Goal: Task Accomplishment & Management: Complete application form

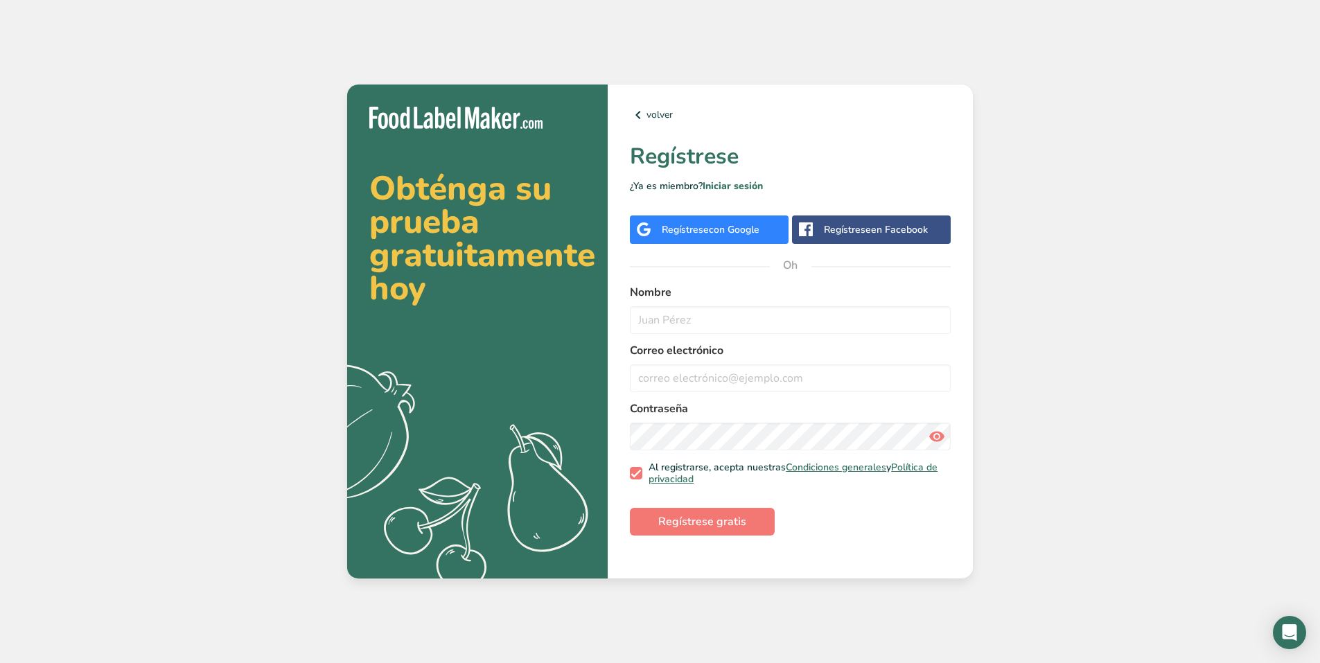
click at [692, 223] on font "Regístrese" at bounding box center [685, 229] width 47 height 13
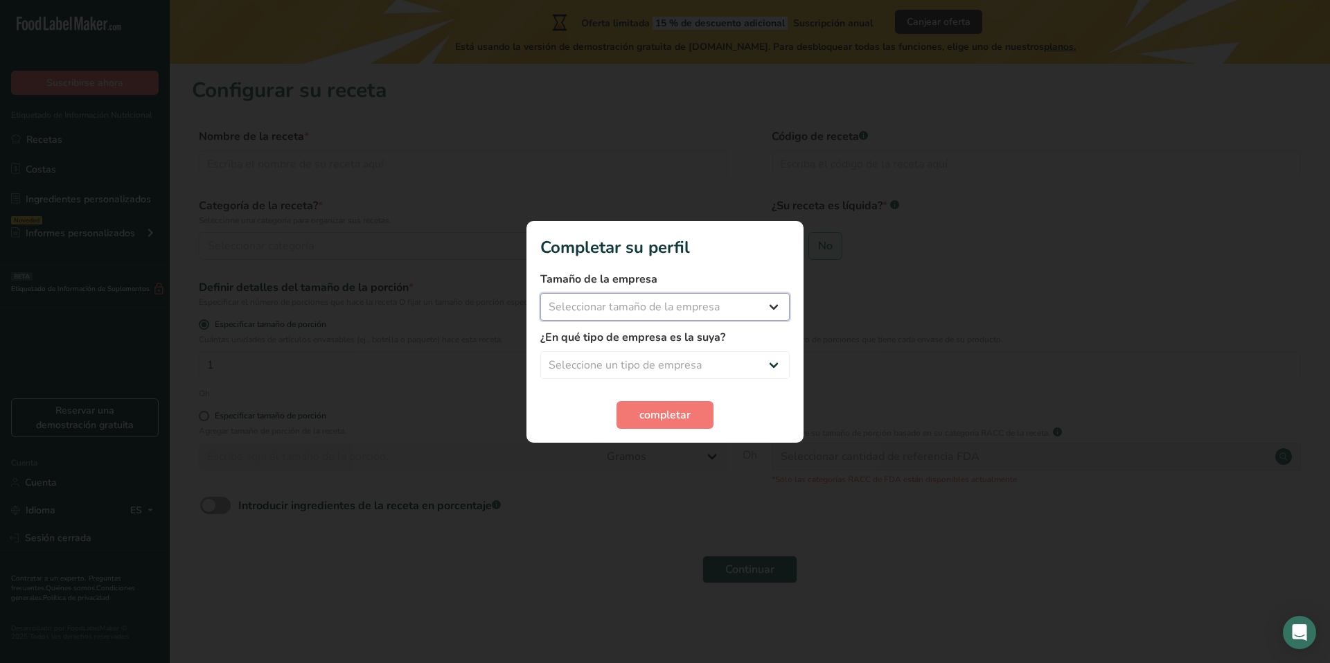
click at [611, 299] on select "Seleccionar tamaño de la empresa Menos de 10 empleados De 10 a 50 empleados De …" at bounding box center [664, 307] width 249 height 28
select select "1"
click at [540, 293] on select "Seleccionar tamaño de la empresa Menos de 10 empleados De 10 a 50 empleados De …" at bounding box center [664, 307] width 249 height 28
click at [581, 353] on select "Seleccione un tipo de empresa Fabricante de alimentos envasados Restaurante y c…" at bounding box center [664, 365] width 249 height 28
select select "3"
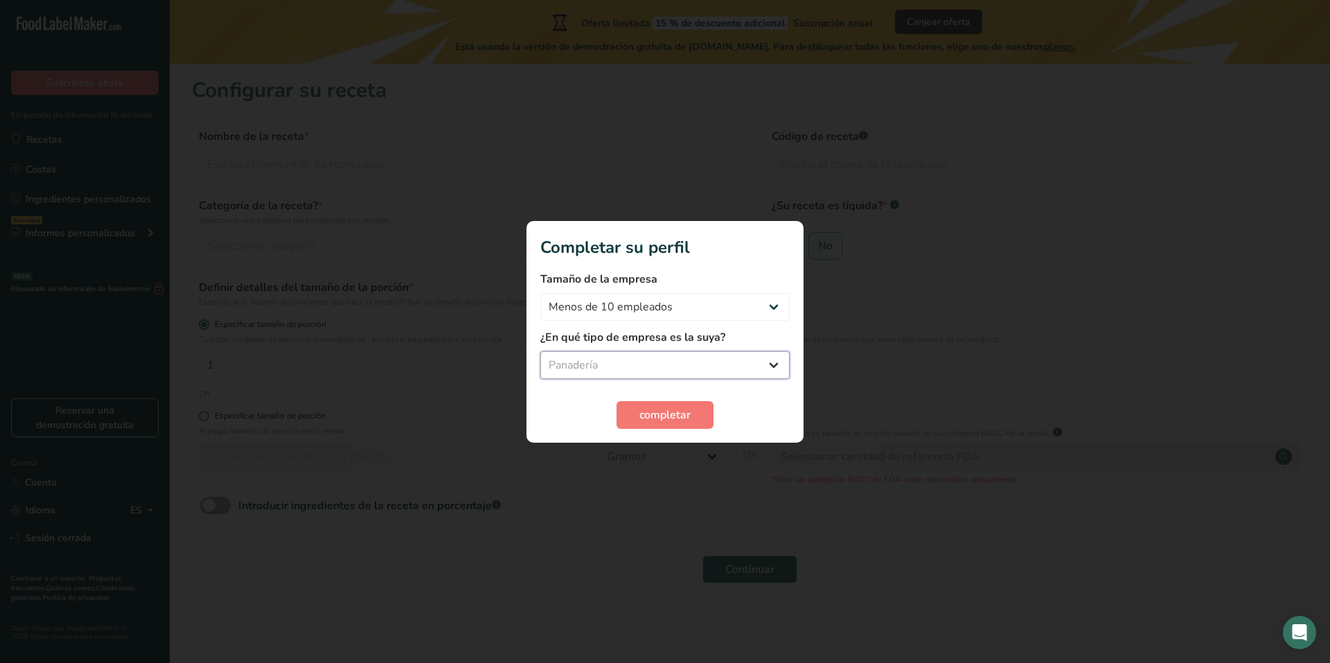
click at [540, 351] on select "Seleccione un tipo de empresa Fabricante de alimentos envasados Restaurante y c…" at bounding box center [664, 365] width 249 height 28
click at [669, 416] on font "completar" at bounding box center [665, 414] width 51 height 15
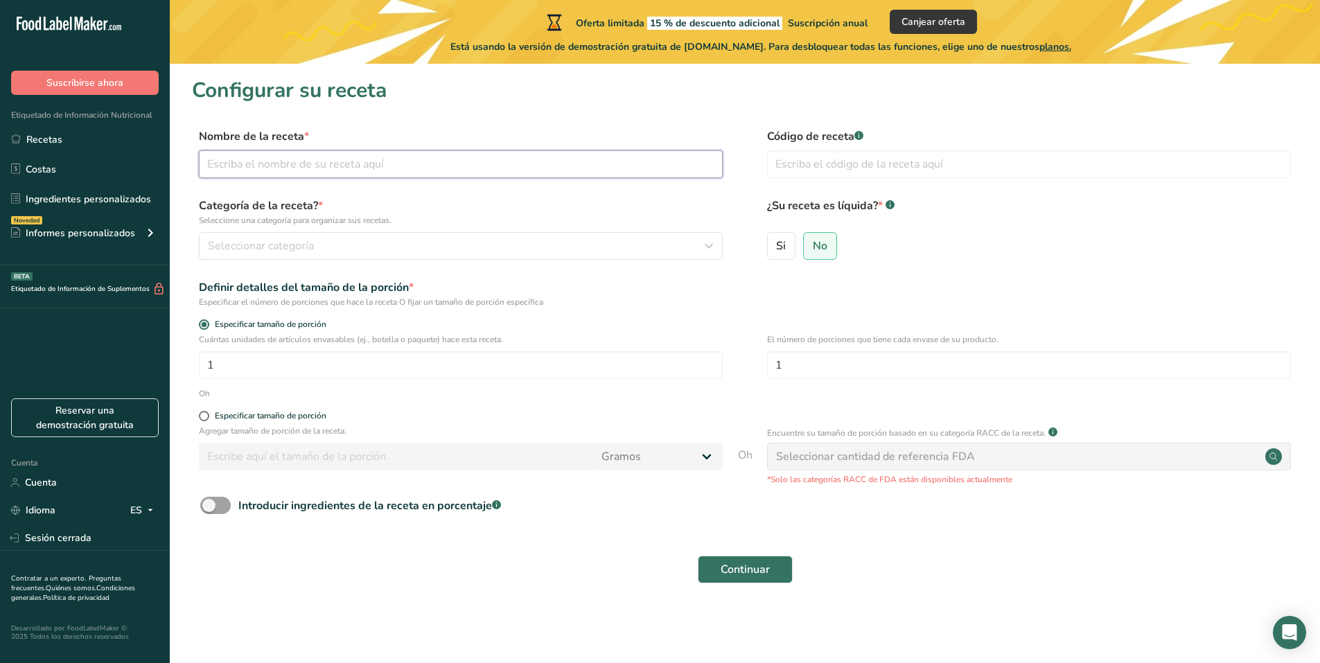
click at [330, 163] on input "text" at bounding box center [461, 164] width 524 height 28
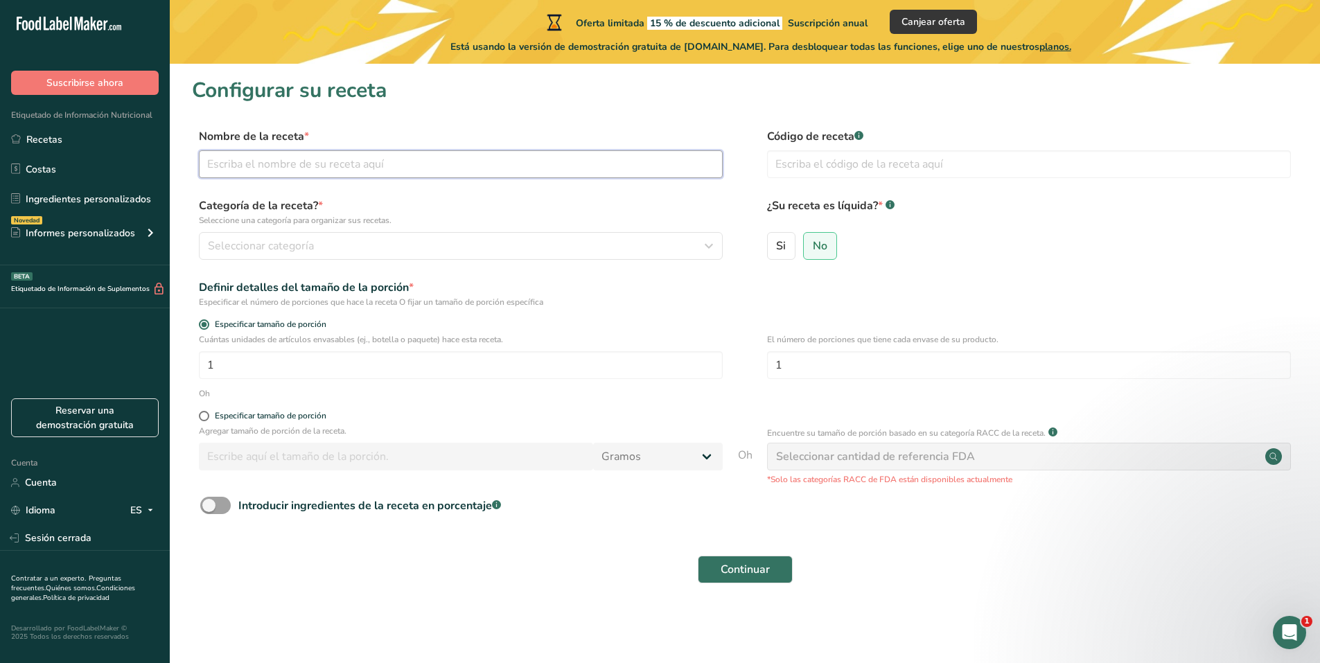
type input "A"
type input "c"
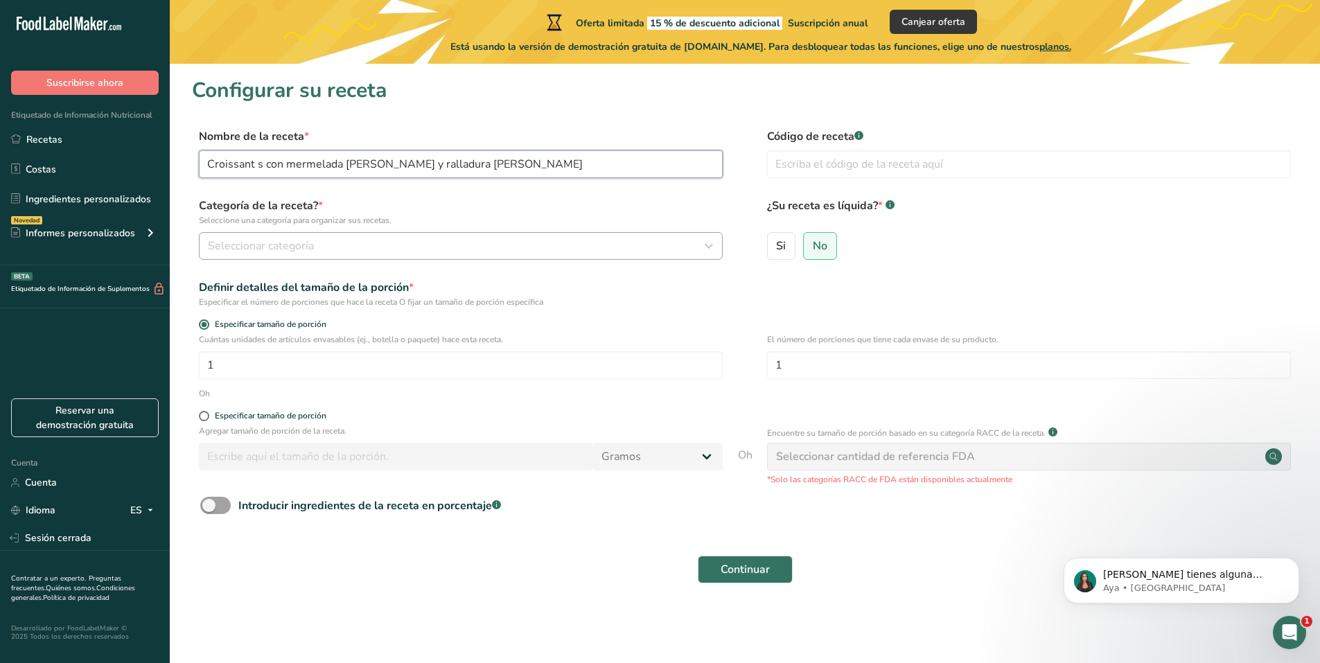
type input "Croissant s con mermelada de mora y ralladura de almendra"
click at [353, 238] on div "Seleccionar categoría" at bounding box center [457, 246] width 498 height 17
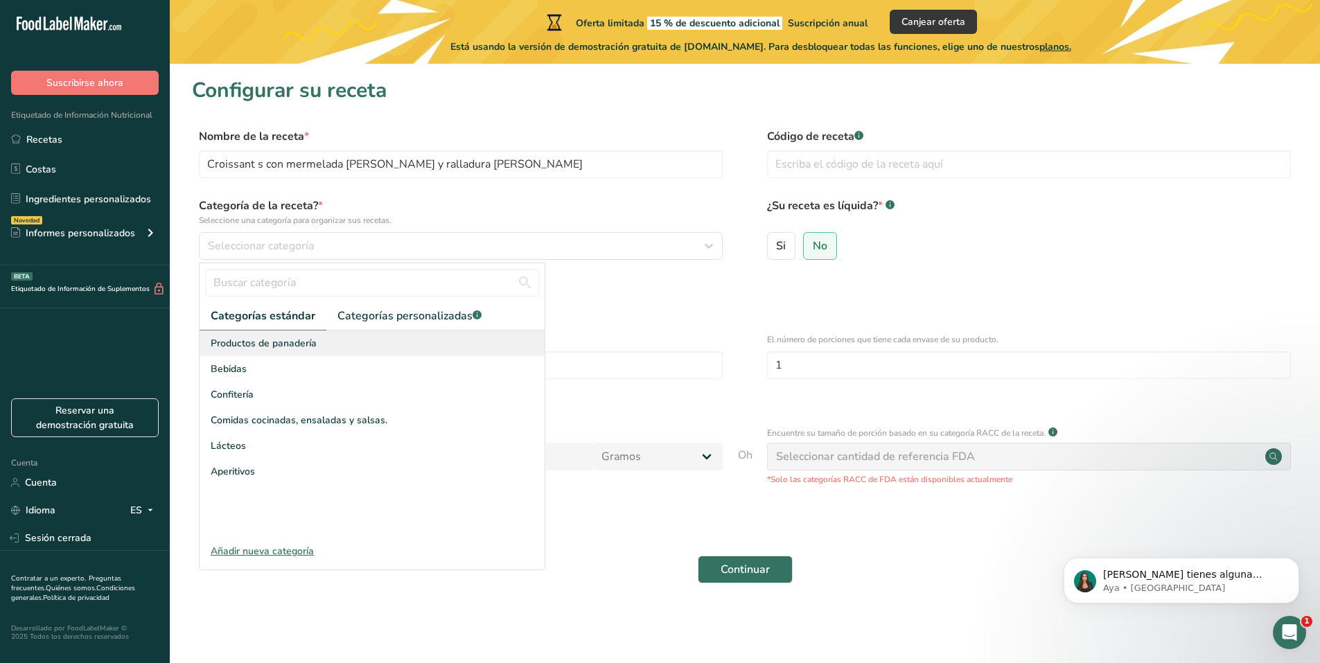
click at [295, 342] on font "Productos de panadería" at bounding box center [264, 343] width 106 height 13
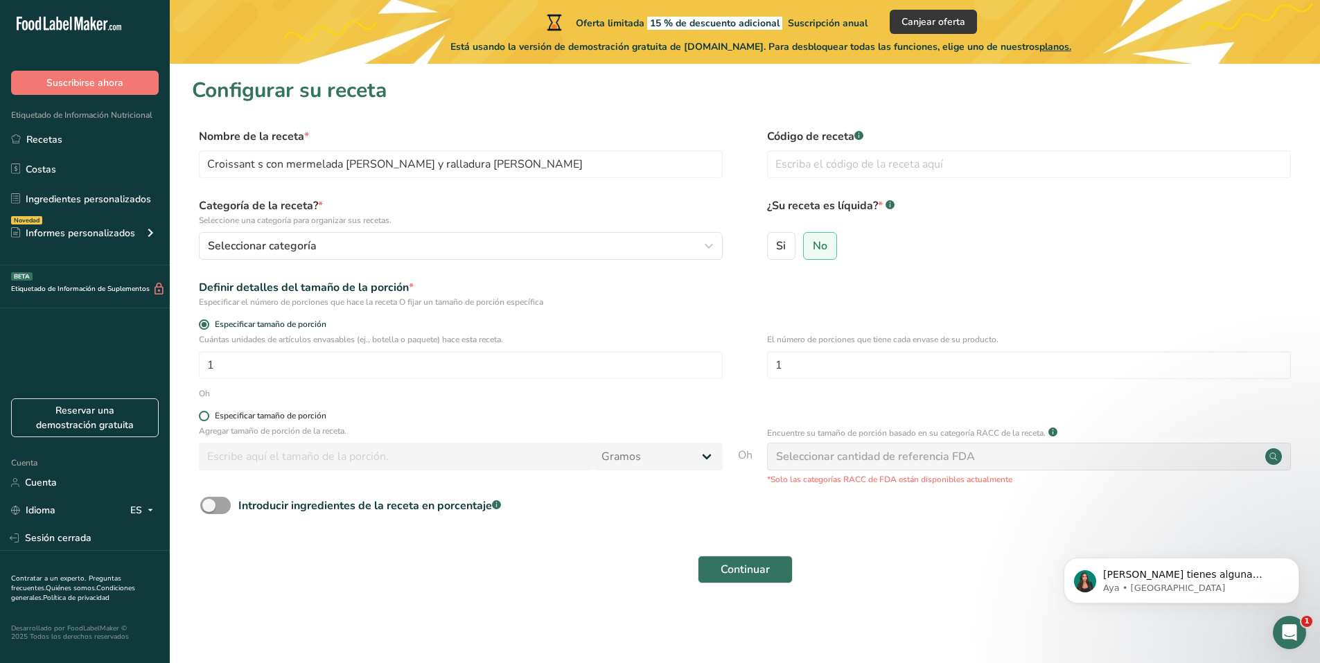
click at [209, 414] on span at bounding box center [204, 416] width 10 height 10
click at [208, 414] on input "Especificar tamaño de porción" at bounding box center [203, 416] width 9 height 9
radio input "true"
radio input "false"
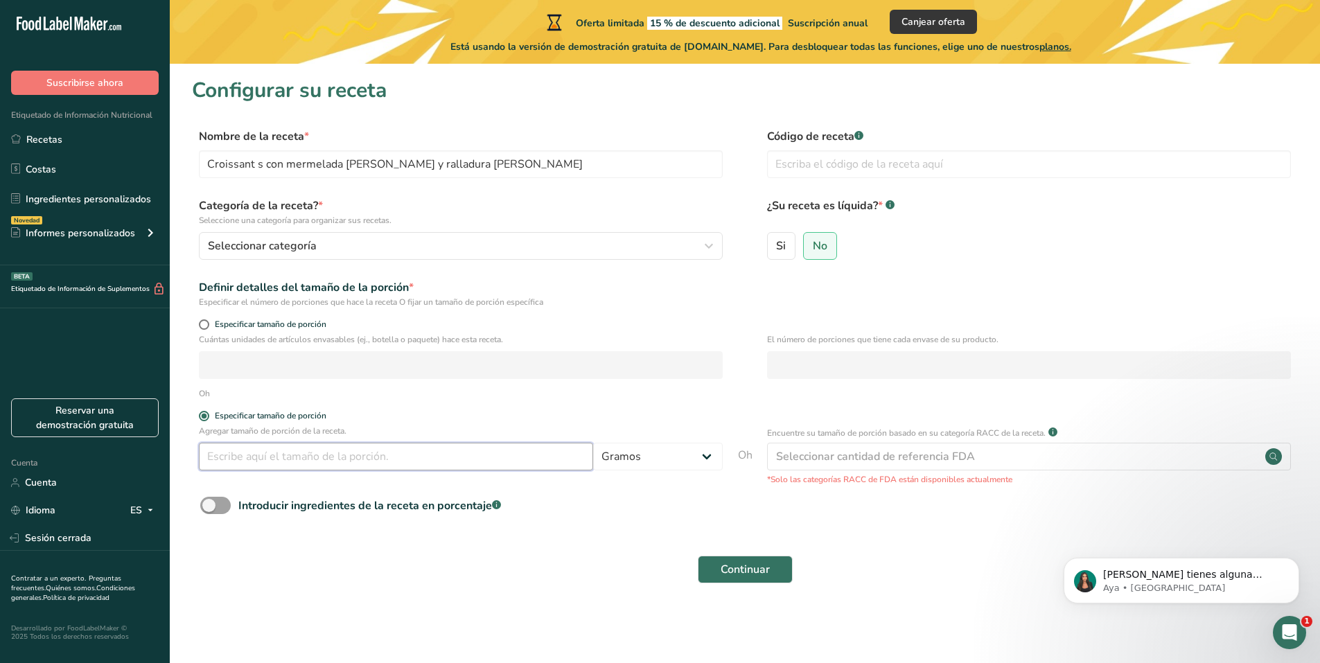
click at [236, 452] on input "number" at bounding box center [396, 457] width 394 height 28
click at [214, 508] on span at bounding box center [215, 505] width 30 height 17
click at [209, 508] on input "Introducir ingredientes de la receta en porcentaje .a-a{fill:#347362;}.b-a{fill…" at bounding box center [204, 505] width 9 height 9
checkbox input "true"
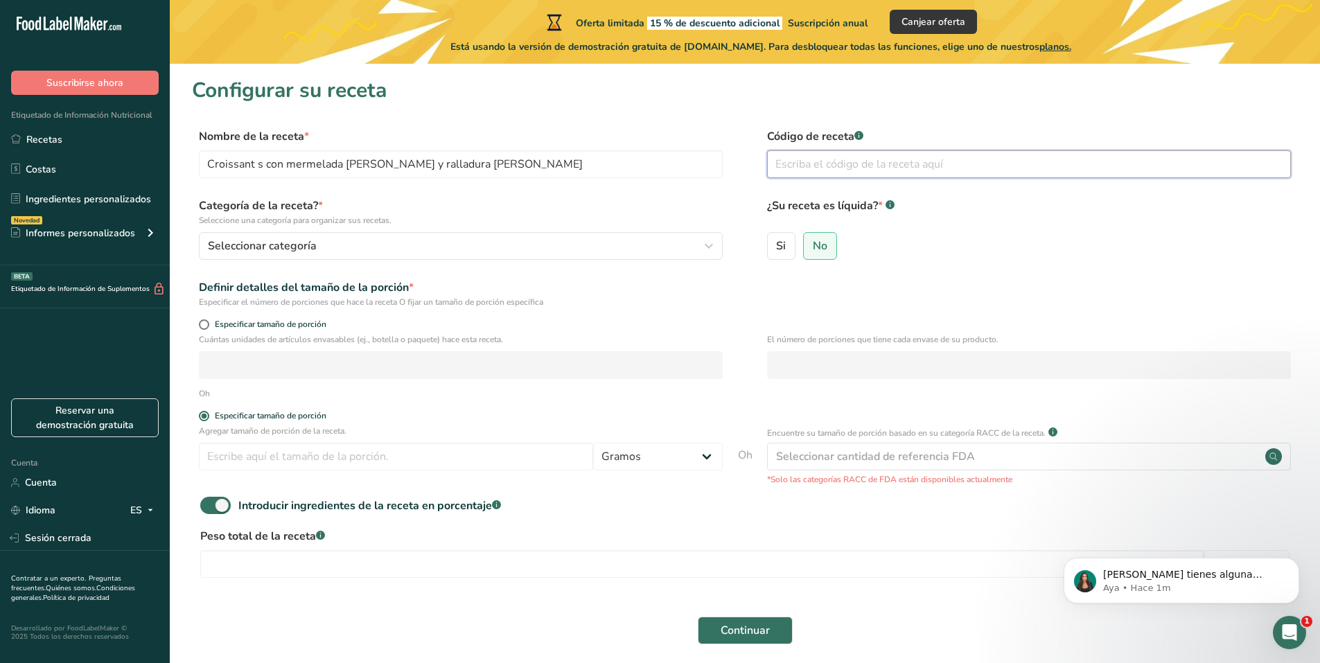
click at [798, 166] on input "text" at bounding box center [1029, 164] width 524 height 28
click at [525, 349] on div "Cuántas unidades de artículos envasables (ej., botella o paquete) hace esta rec…" at bounding box center [461, 356] width 524 height 46
click at [202, 326] on span at bounding box center [204, 324] width 10 height 10
click at [202, 326] on input "Especificar tamaño de porción" at bounding box center [203, 324] width 9 height 9
radio input "true"
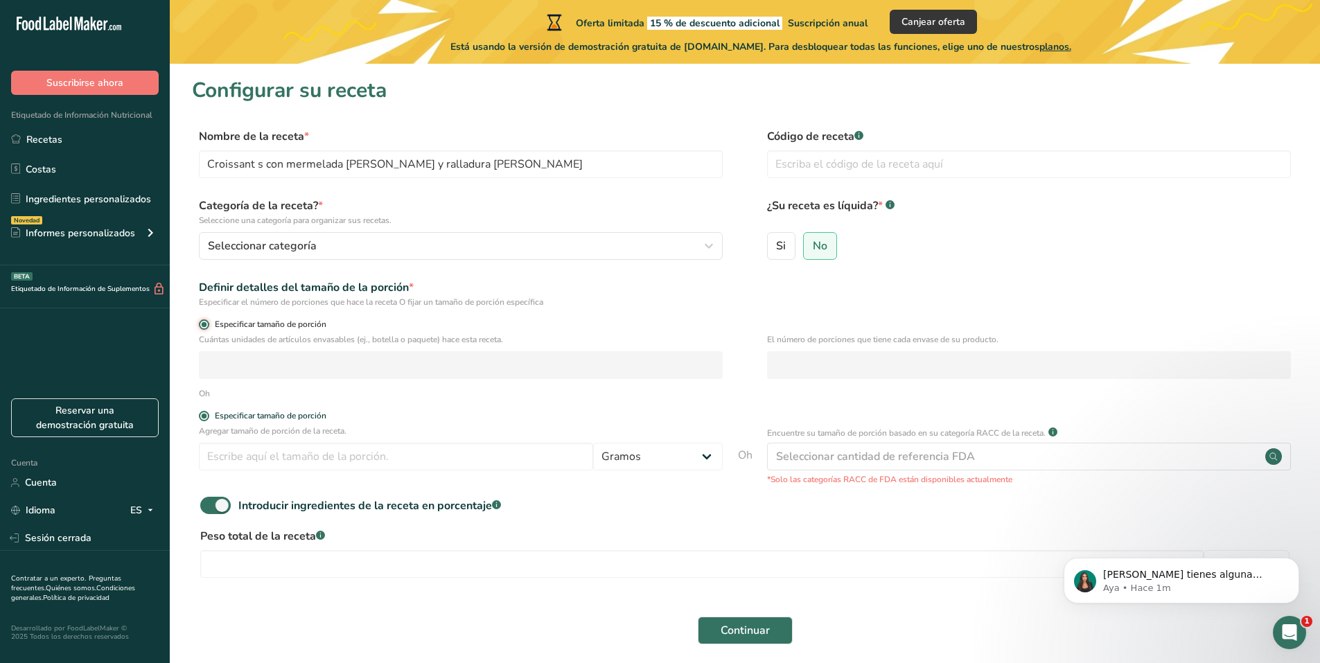
radio input "false"
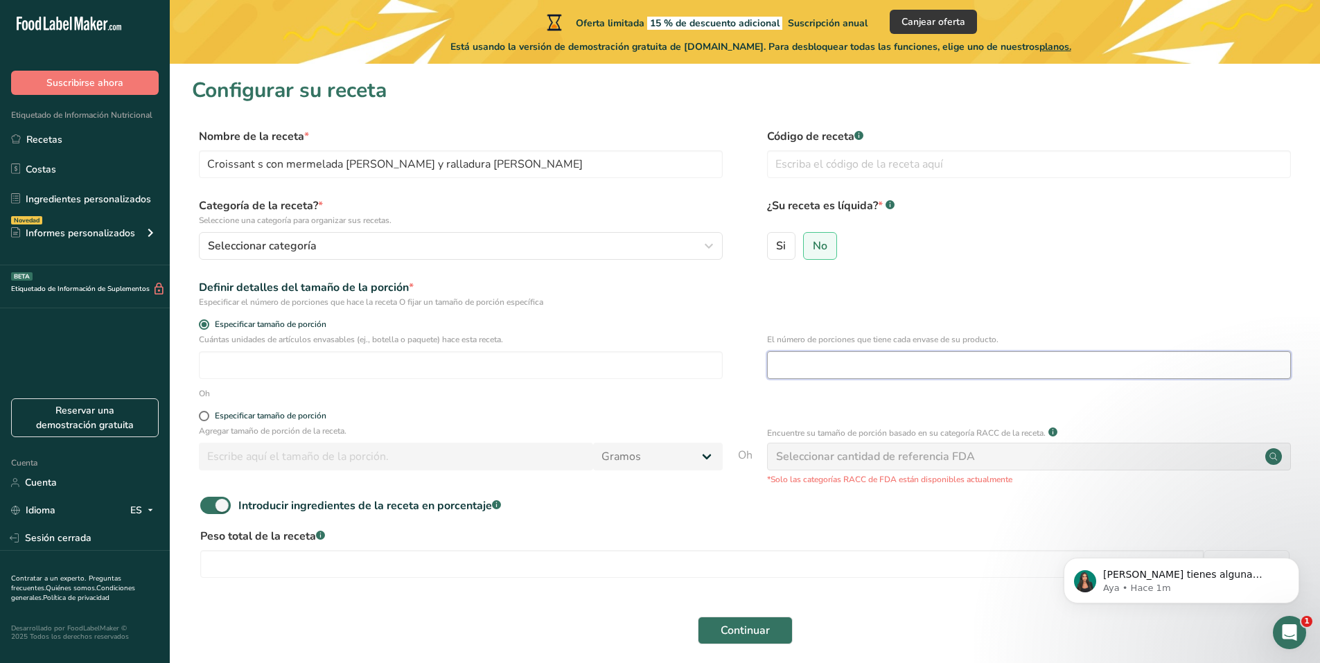
click at [847, 366] on input "number" at bounding box center [1029, 365] width 524 height 28
type input "3"
click at [638, 364] on input "number" at bounding box center [461, 365] width 524 height 28
type input "1"
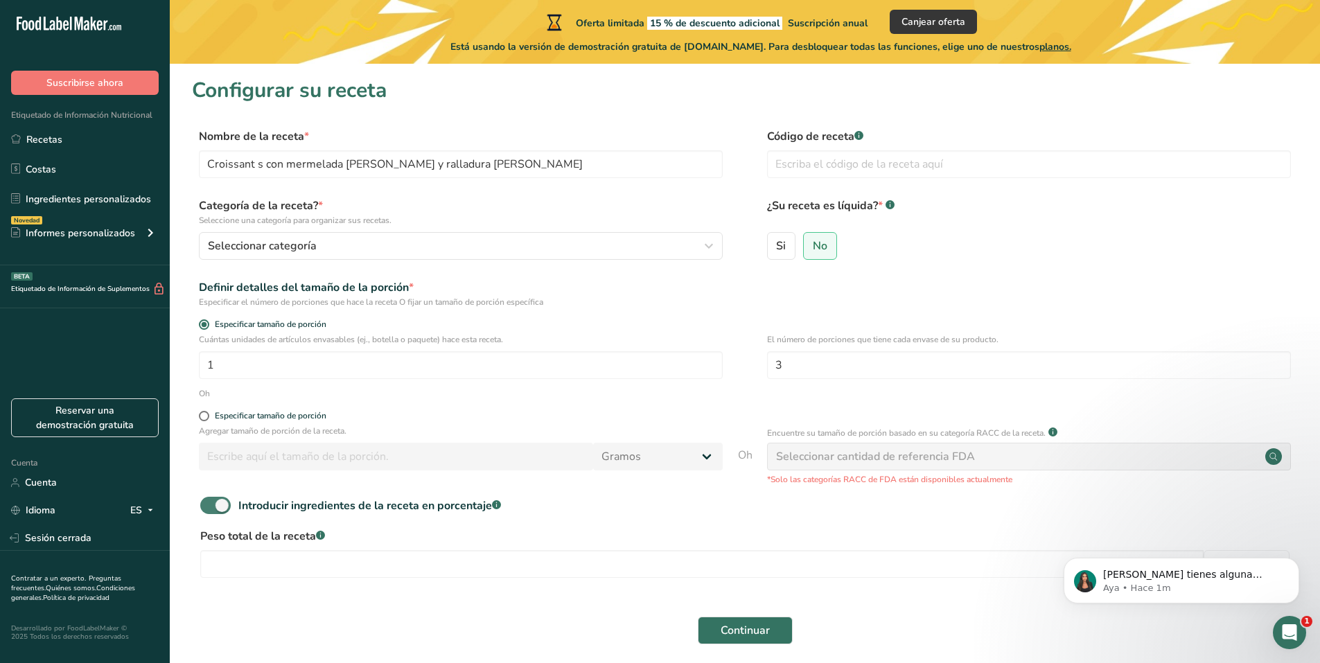
click at [399, 500] on font "Introducir ingredientes de la receta en porcentaje" at bounding box center [365, 505] width 254 height 15
click at [209, 501] on input "Introducir ingredientes de la receta en porcentaje .a-a{fill:#347362;}.b-a{fill…" at bounding box center [204, 505] width 9 height 9
checkbox input "false"
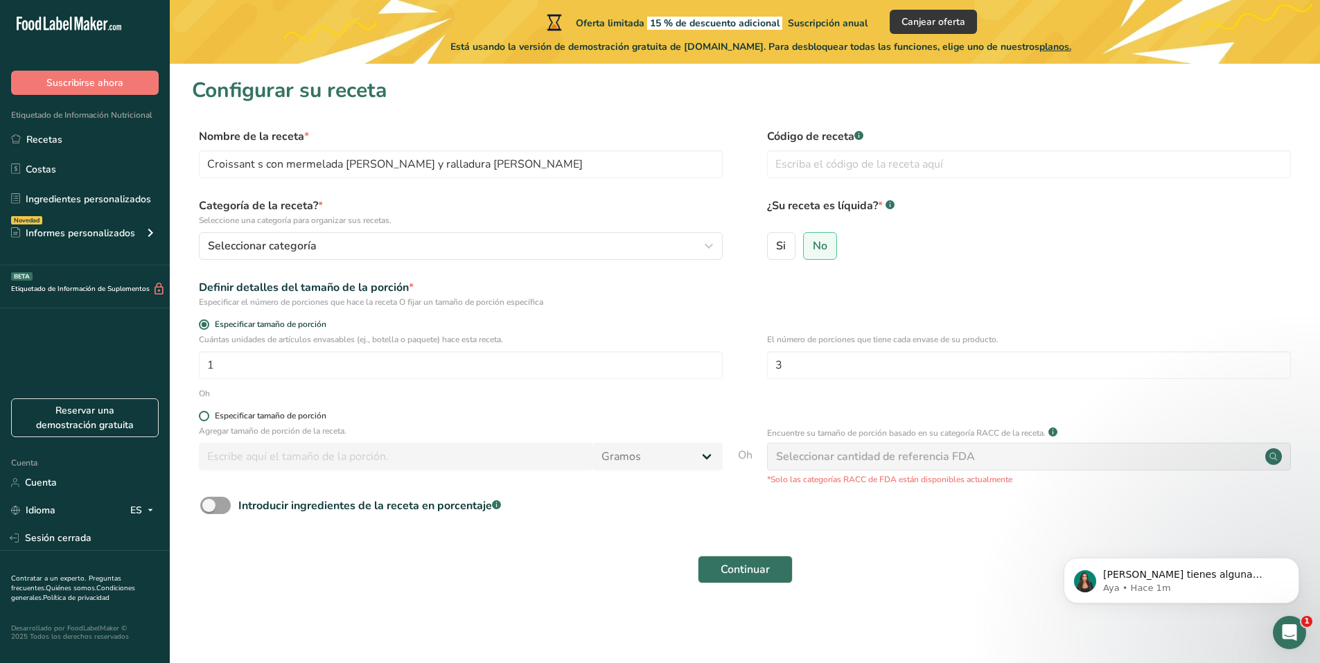
click at [209, 414] on span at bounding box center [204, 416] width 10 height 10
click at [208, 414] on input "Especificar tamaño de porción" at bounding box center [203, 416] width 9 height 9
radio input "true"
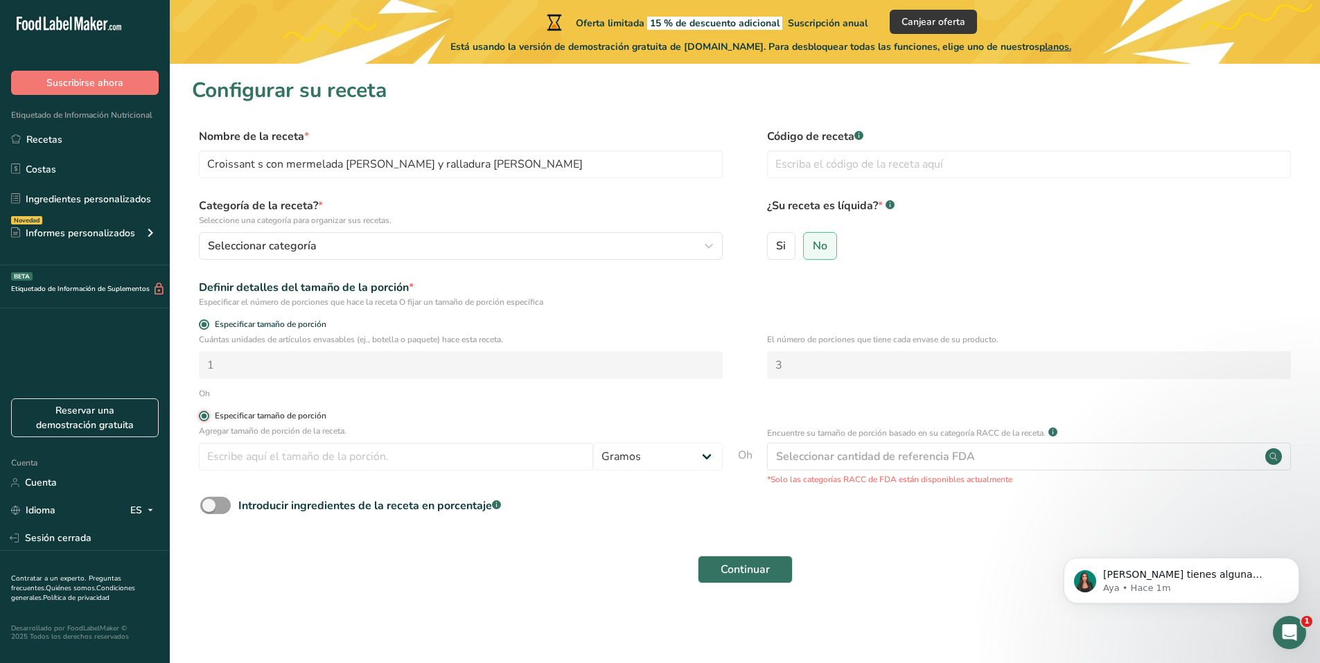
radio input "false"
click at [202, 317] on form "Nombre de la receta * Croissant s con mermelada de mora y ralladura de almendra…" at bounding box center [745, 360] width 1106 height 464
click at [206, 324] on span at bounding box center [204, 324] width 10 height 10
click at [206, 324] on input "Especificar tamaño de porción" at bounding box center [203, 324] width 9 height 9
radio input "true"
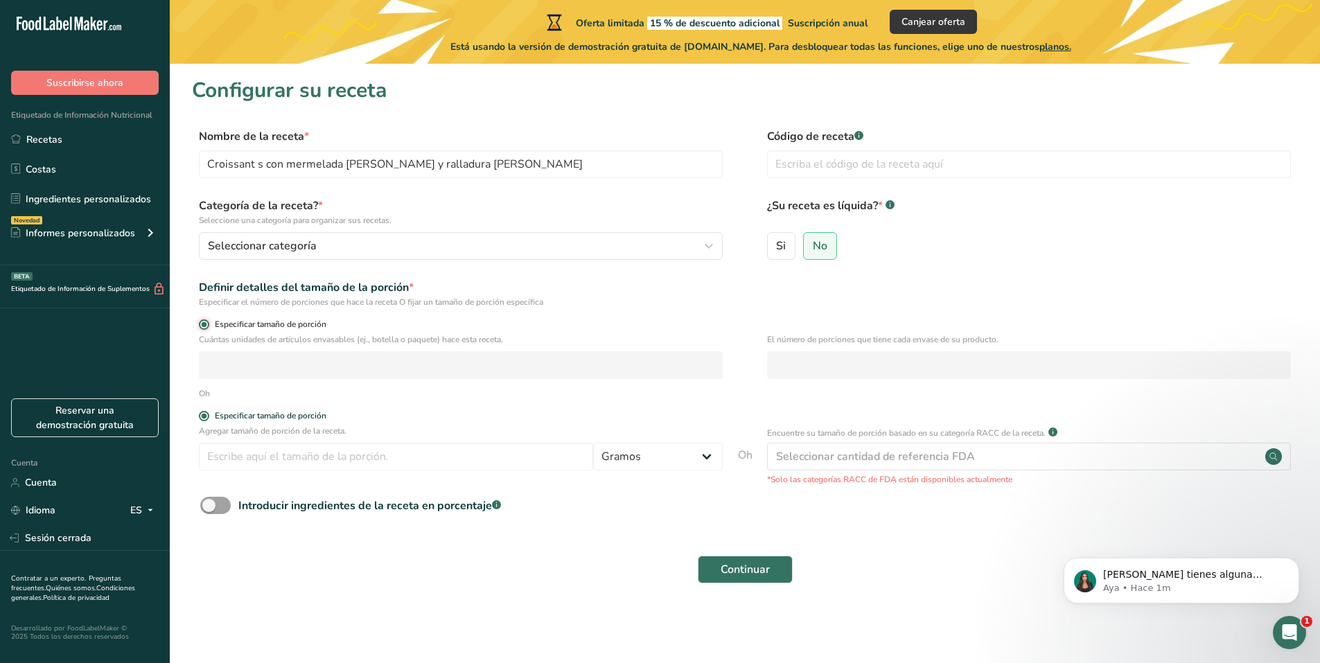
radio input "false"
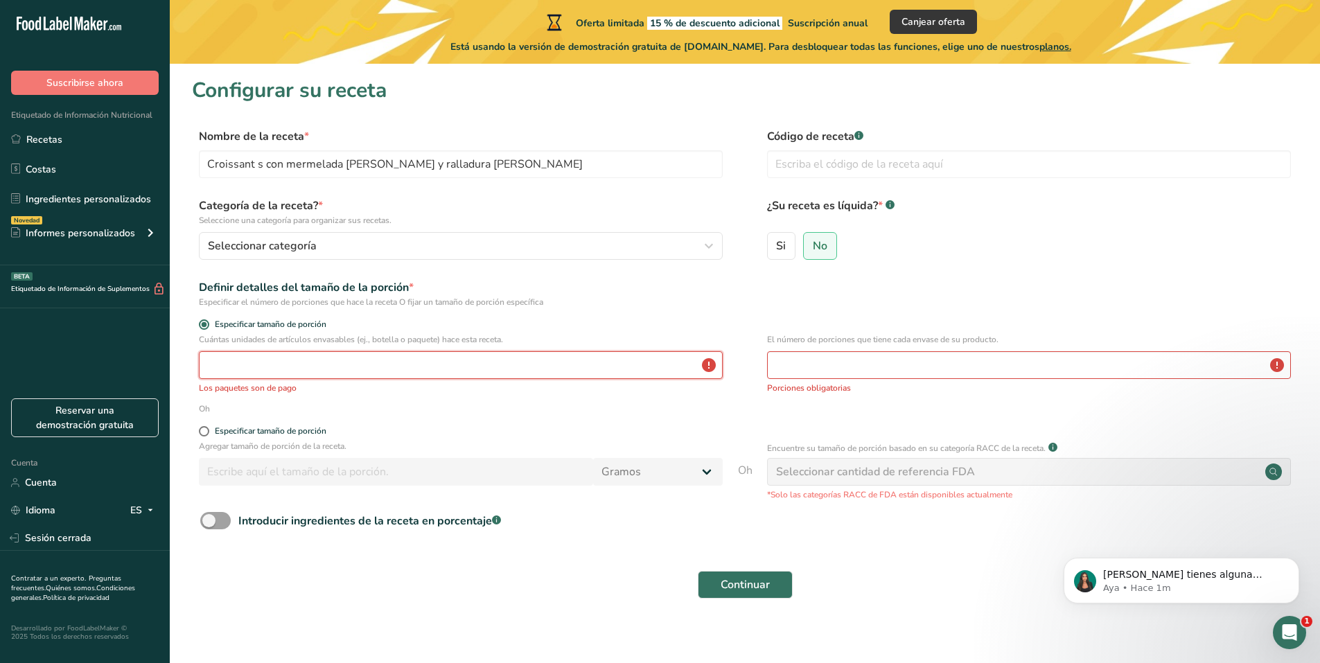
click at [220, 369] on input "number" at bounding box center [461, 365] width 524 height 28
click at [261, 373] on input "number" at bounding box center [461, 365] width 524 height 28
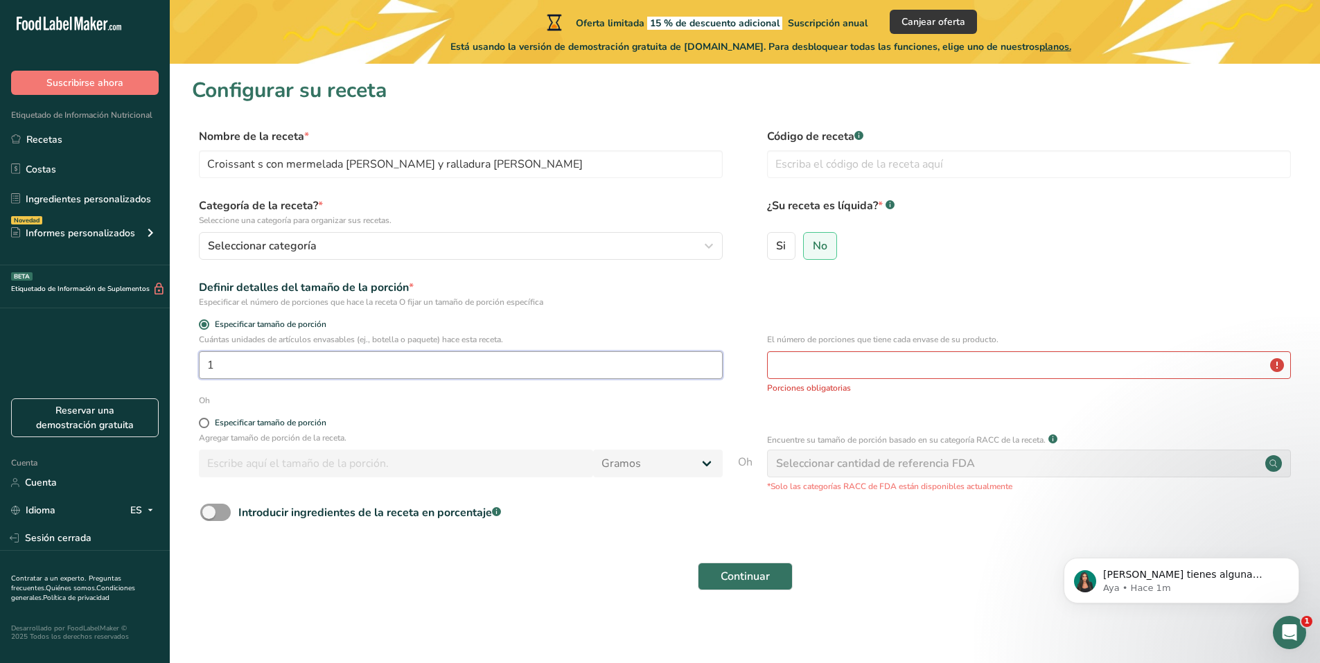
type input "1"
click at [775, 369] on input "number" at bounding box center [1029, 365] width 524 height 28
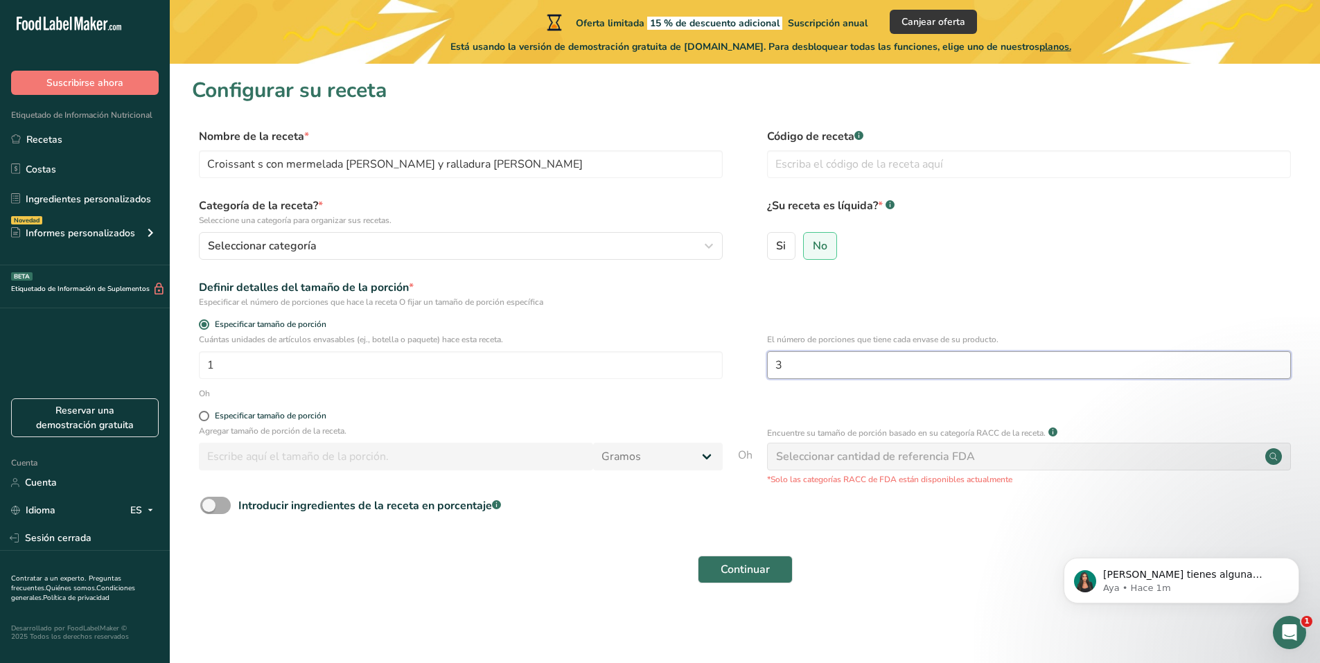
type input "3"
click at [222, 507] on span at bounding box center [215, 505] width 30 height 17
click at [209, 507] on input "Introducir ingredientes de la receta en porcentaje .a-a{fill:#347362;}.b-a{fill…" at bounding box center [204, 505] width 9 height 9
checkbox input "true"
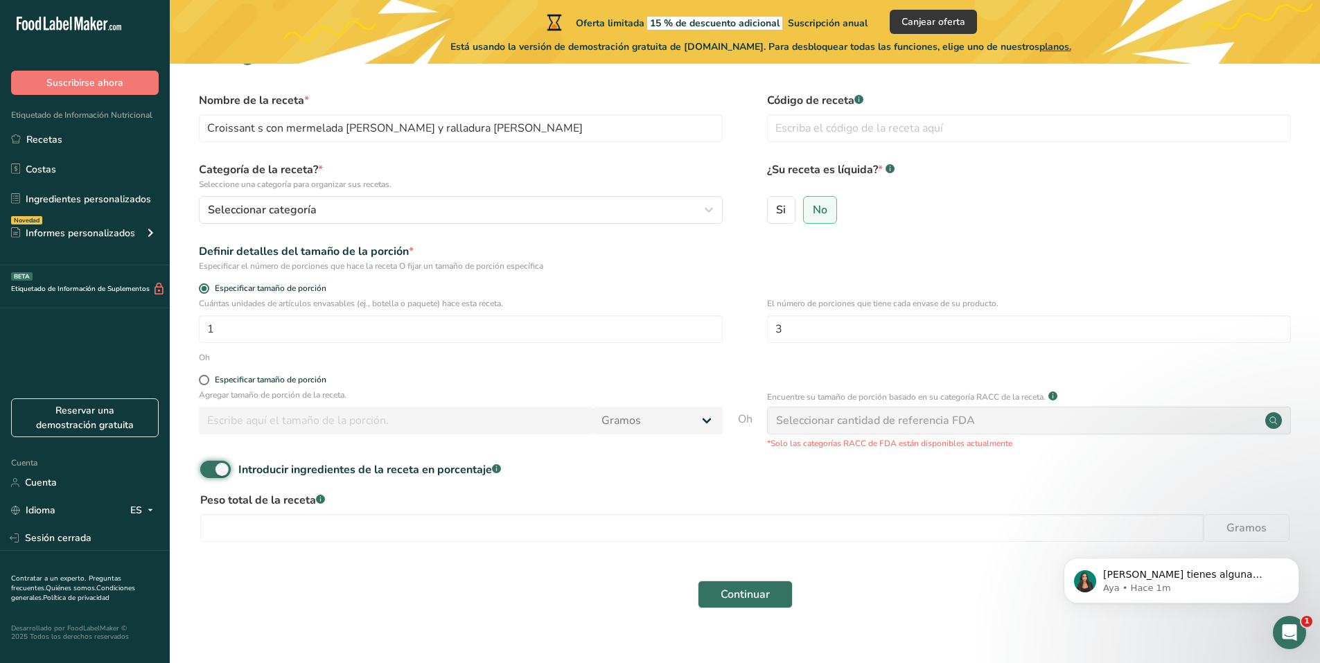
scroll to position [56, 0]
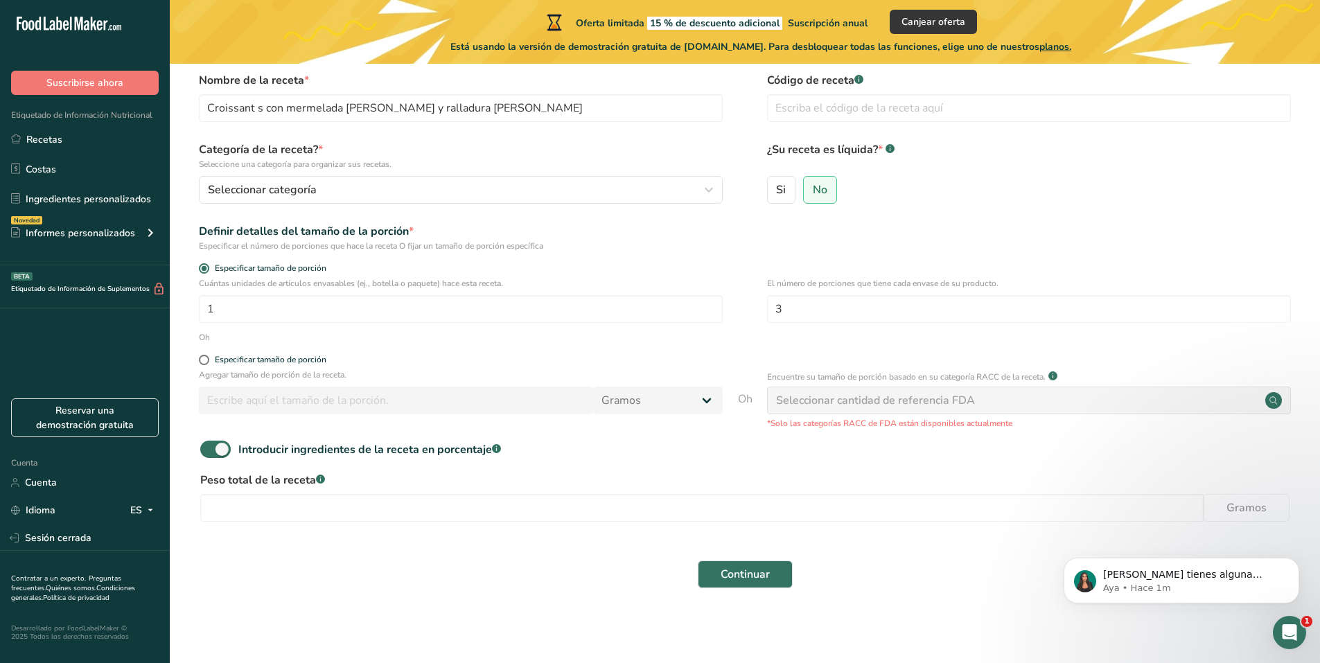
click at [439, 377] on p "Agregar tamaño de porción de la receta." at bounding box center [461, 375] width 524 height 12
click at [204, 362] on span at bounding box center [204, 360] width 10 height 10
click at [204, 362] on input "Especificar tamaño de porción" at bounding box center [203, 359] width 9 height 9
radio input "true"
radio input "false"
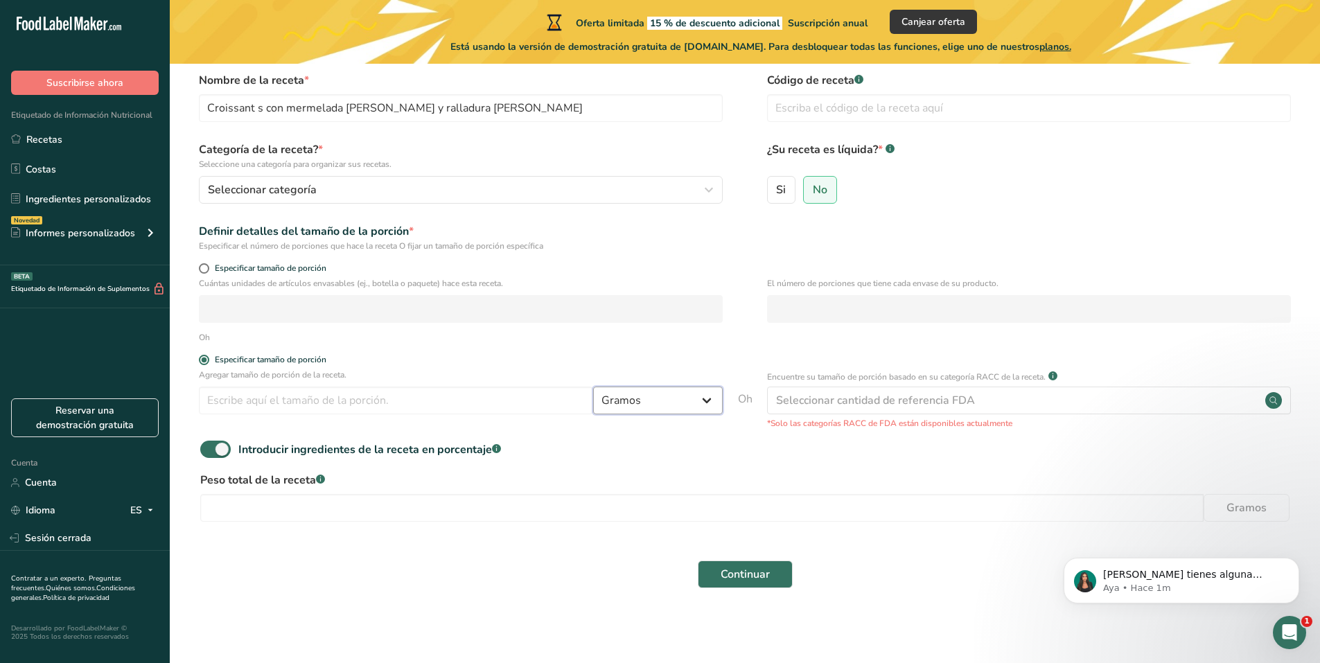
click at [660, 396] on select "Gramos kilogramo mg mcg libras onza litro ml onza líquida cucharada cucharadita…" at bounding box center [658, 401] width 130 height 28
drag, startPoint x: 427, startPoint y: 409, endPoint x: 413, endPoint y: 411, distance: 14.0
click at [423, 410] on input "number" at bounding box center [396, 401] width 394 height 28
click at [384, 498] on input "number" at bounding box center [701, 508] width 1003 height 28
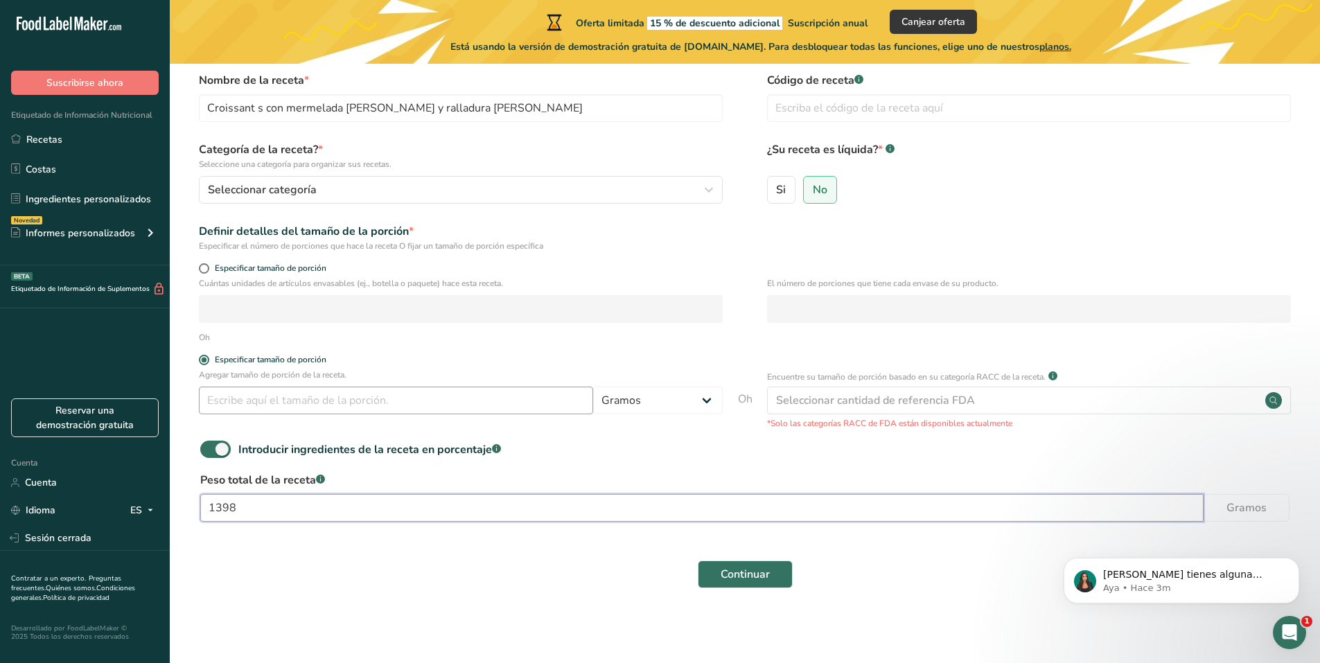
type input "1398"
click at [433, 398] on input "number" at bounding box center [396, 401] width 394 height 28
type input "50"
click at [766, 572] on font "Continuar" at bounding box center [745, 574] width 49 height 15
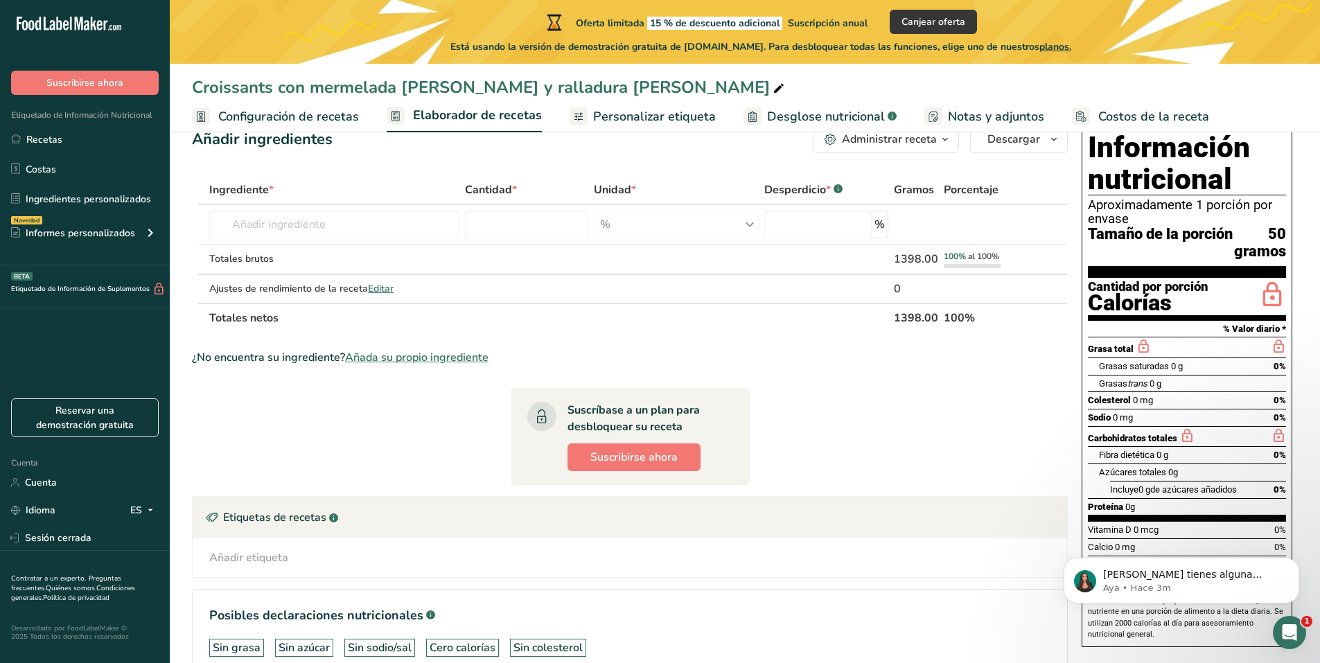
scroll to position [6, 0]
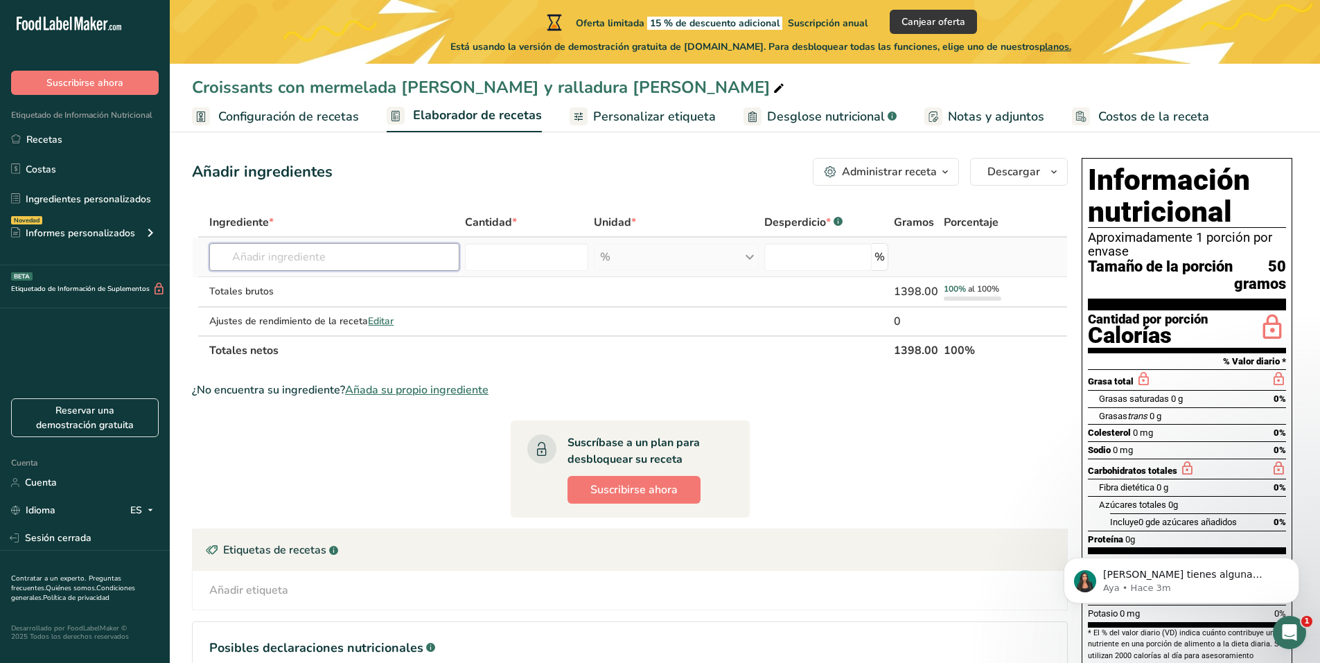
click at [403, 253] on input "text" at bounding box center [334, 257] width 250 height 28
click at [1085, 161] on div "Información nutricional Aproximadamente 1 porción por envase Tamaño de la porci…" at bounding box center [1187, 419] width 211 height 522
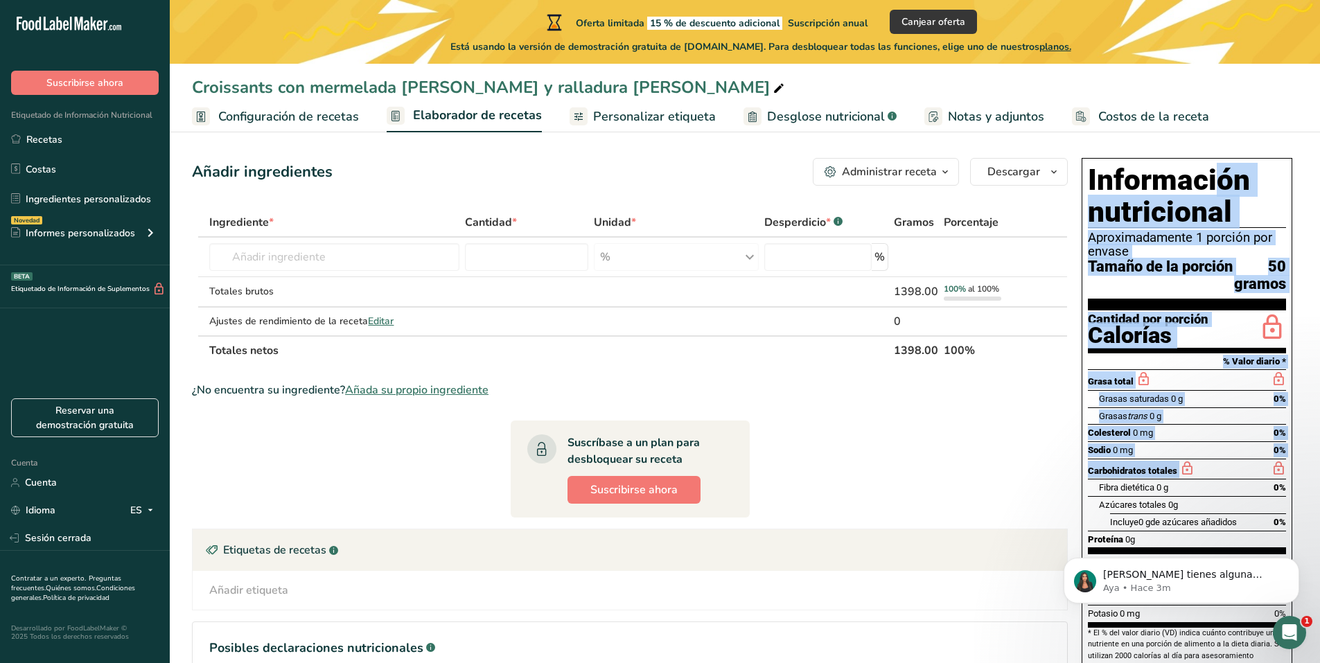
scroll to position [121, 0]
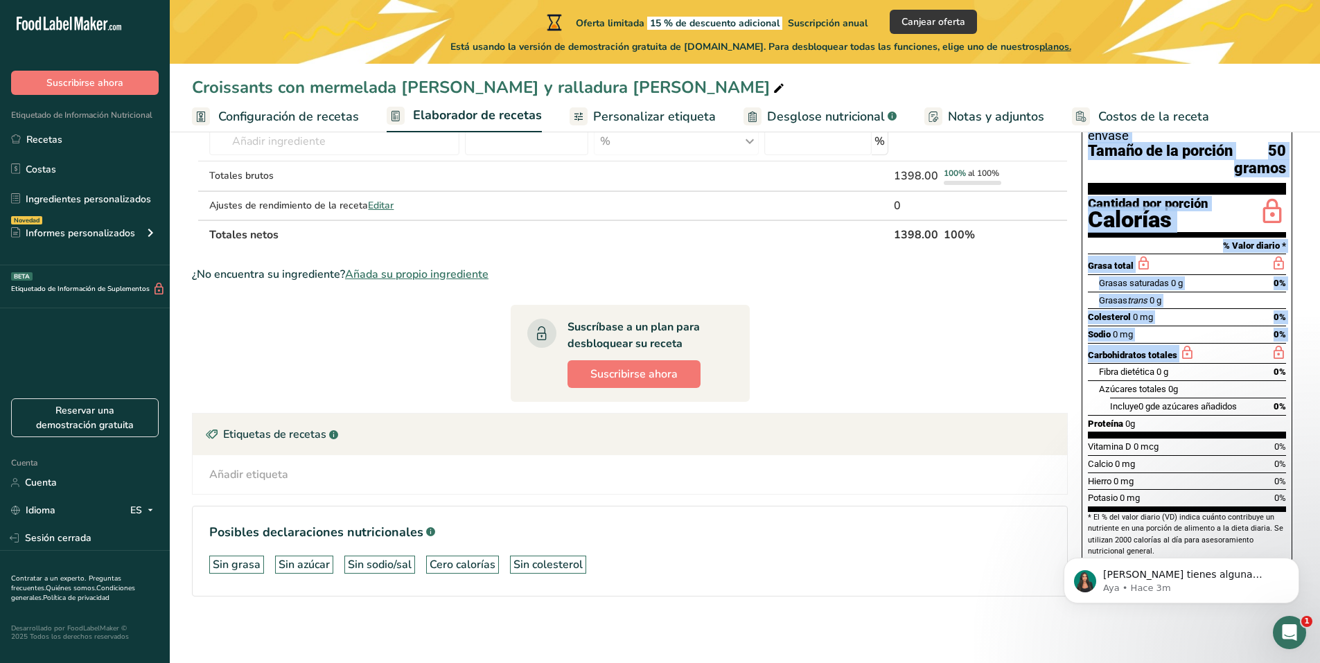
drag, startPoint x: 1084, startPoint y: 160, endPoint x: 1276, endPoint y: 523, distance: 410.7
click at [1280, 520] on div "Información nutricional Aproximadamente 1 porción por envase Tamaño de la porci…" at bounding box center [1187, 303] width 211 height 522
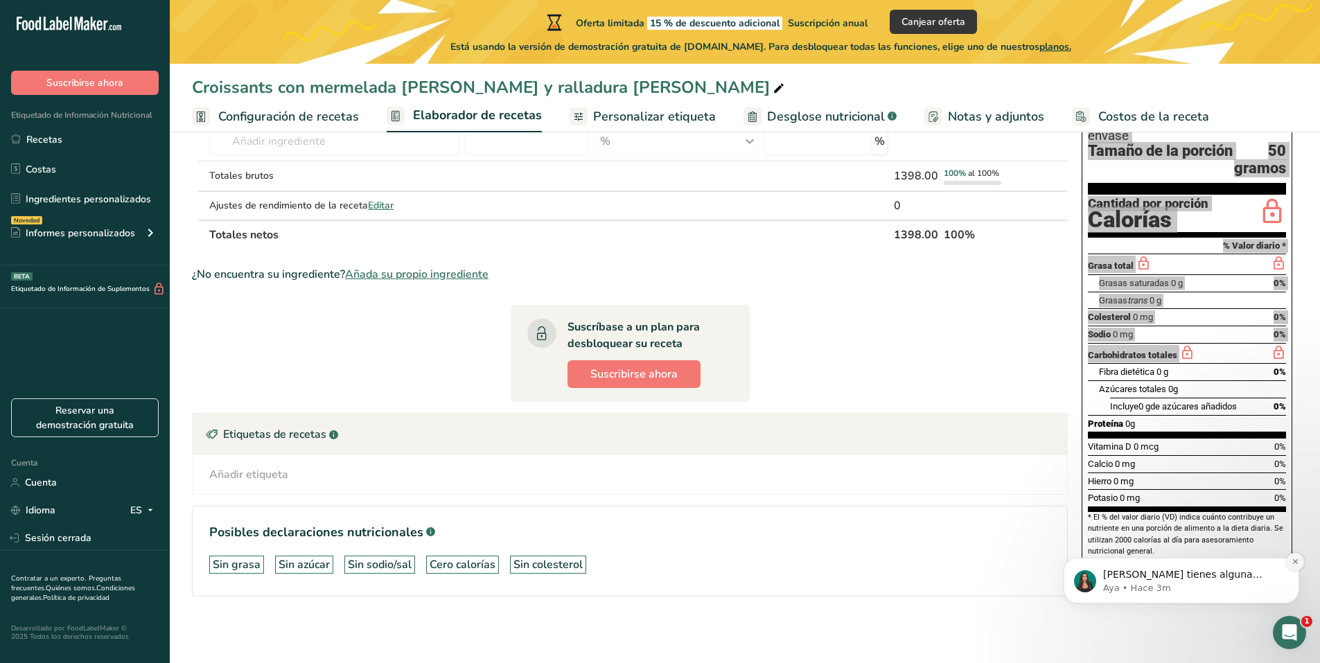
click at [1295, 563] on icon "Descartar notificación" at bounding box center [1296, 562] width 8 height 8
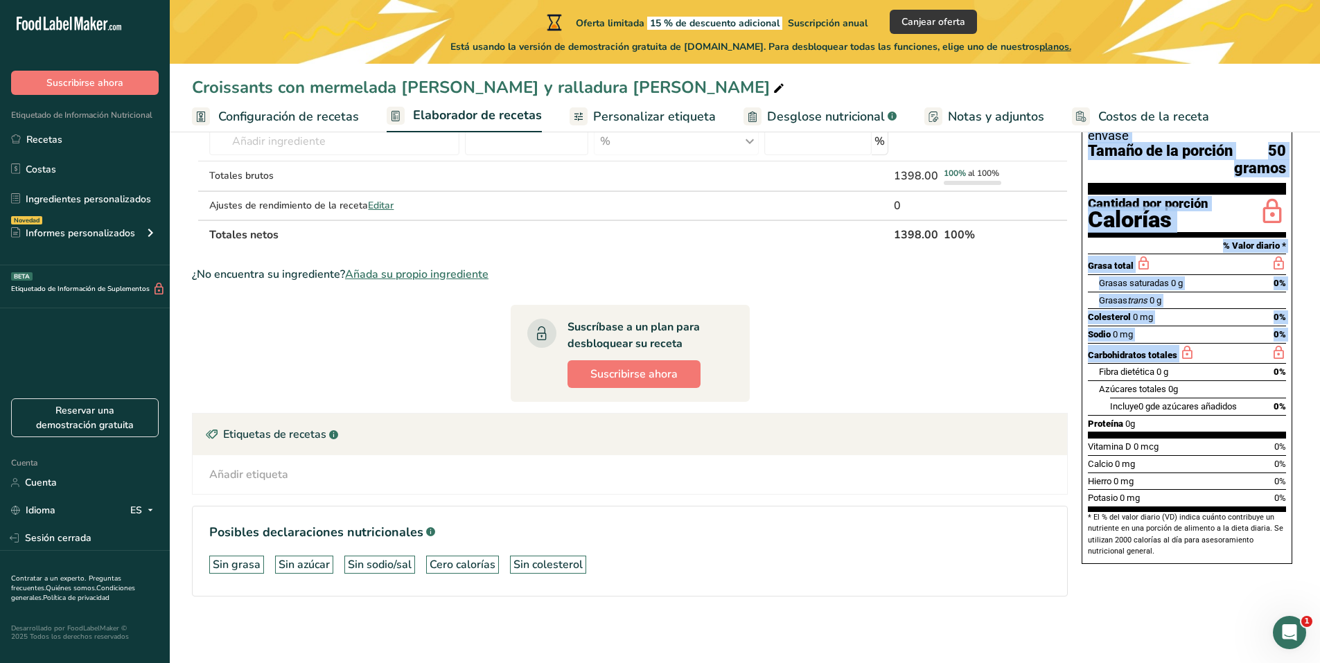
click at [1080, 181] on div "Información nutricional Aproximadamente 1 porción por envase Tamaño de la porci…" at bounding box center [1187, 303] width 222 height 533
drag, startPoint x: 1086, startPoint y: 177, endPoint x: 1260, endPoint y: 567, distance: 426.8
click at [1272, 564] on div "Información nutricional Aproximadamente 1 porción por envase Tamaño de la porci…" at bounding box center [1187, 303] width 211 height 522
copy div "Información nutricional Aproximadamente 1 porción por envase Tamaño de la porci…"
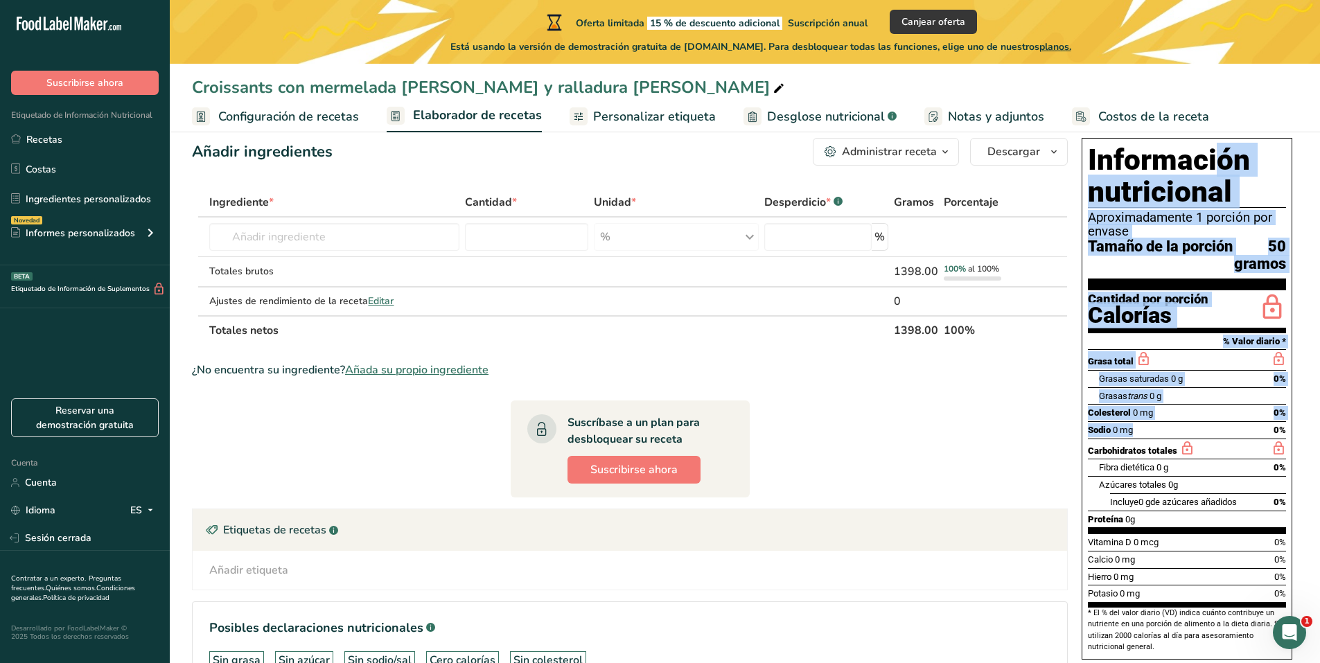
scroll to position [0, 0]
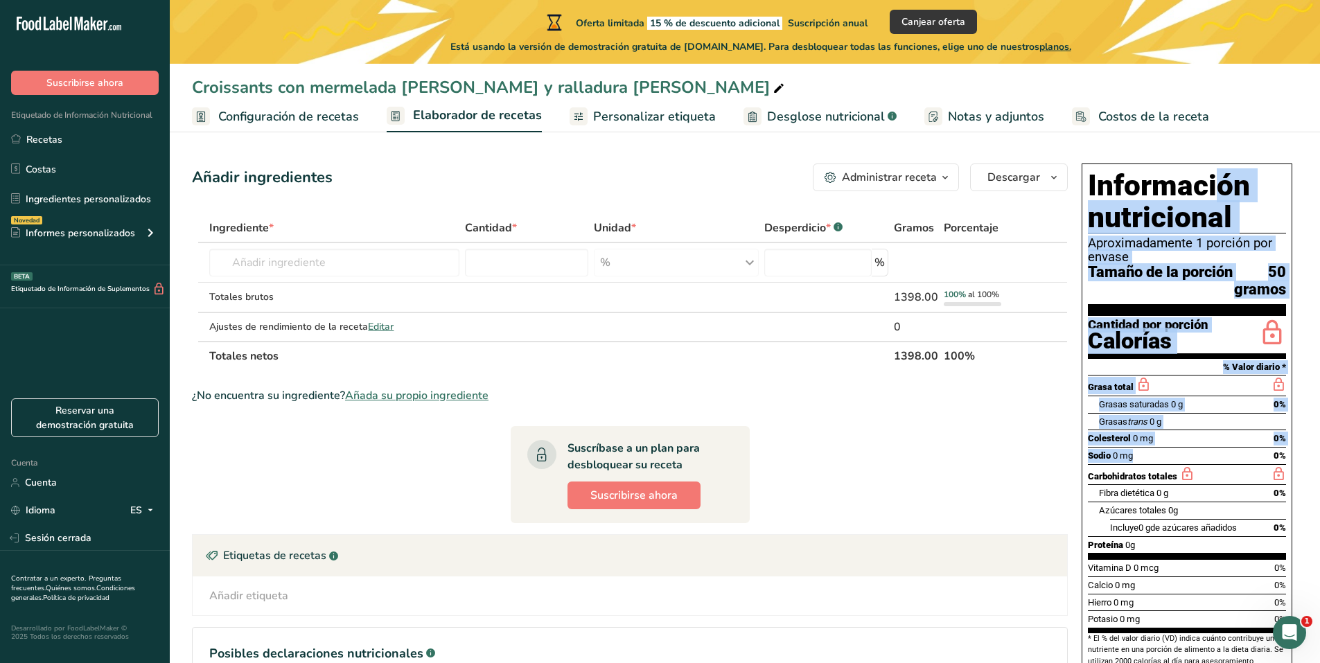
click at [1091, 186] on font "Información nutricional" at bounding box center [1169, 201] width 162 height 66
click at [1086, 184] on div "Información nutricional Aproximadamente 1 porción por envase Tamaño de la porci…" at bounding box center [1187, 425] width 211 height 522
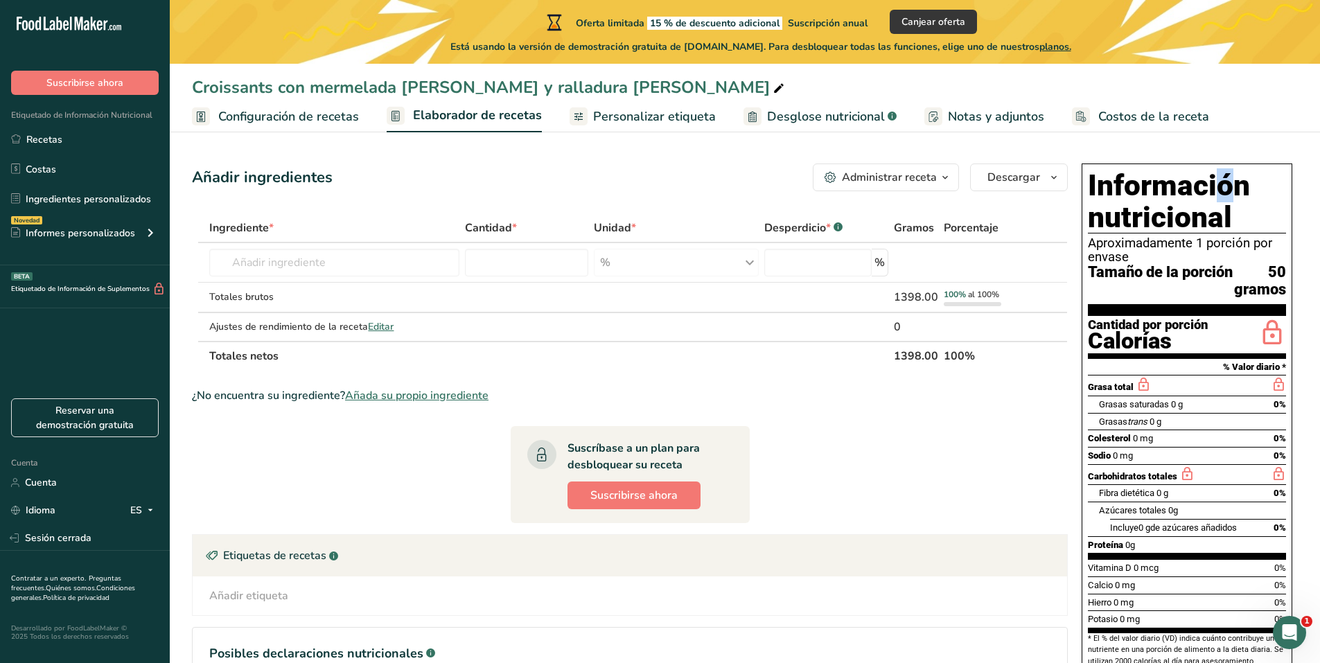
click at [1098, 184] on font "Información nutricional" at bounding box center [1169, 201] width 162 height 66
click at [1087, 182] on div "Información nutricional Aproximadamente 1 porción por envase Tamaño de la porci…" at bounding box center [1187, 425] width 211 height 522
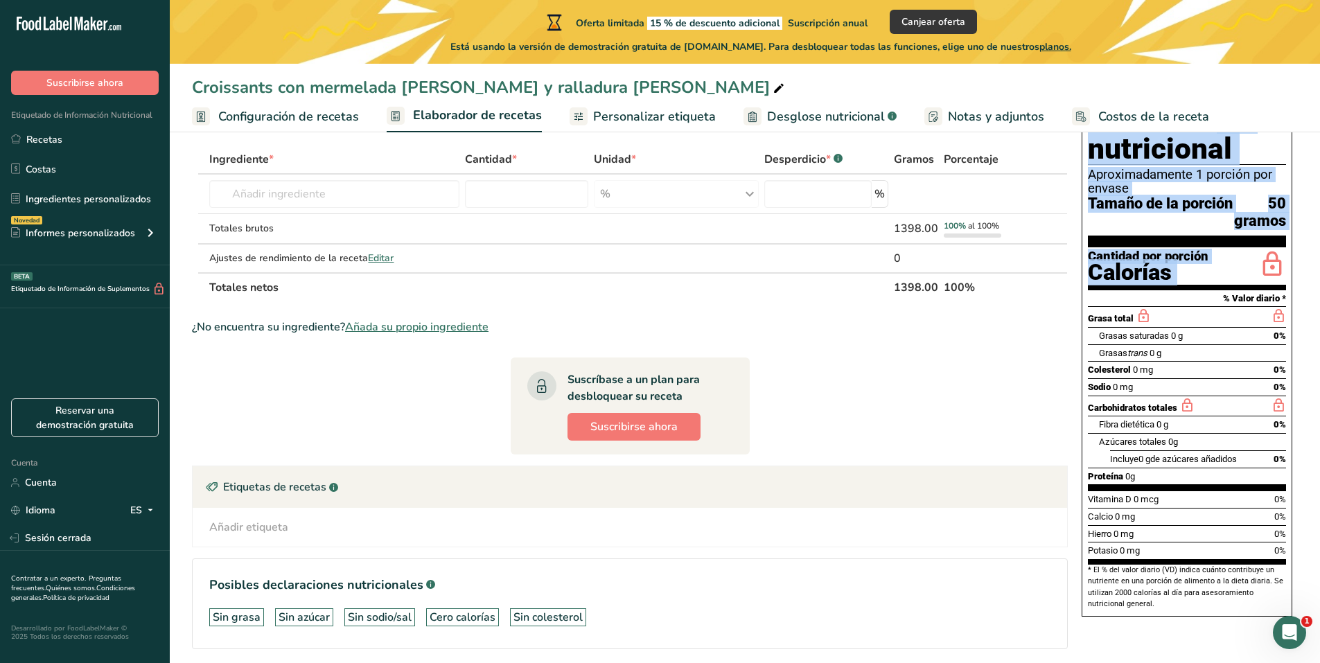
scroll to position [121, 0]
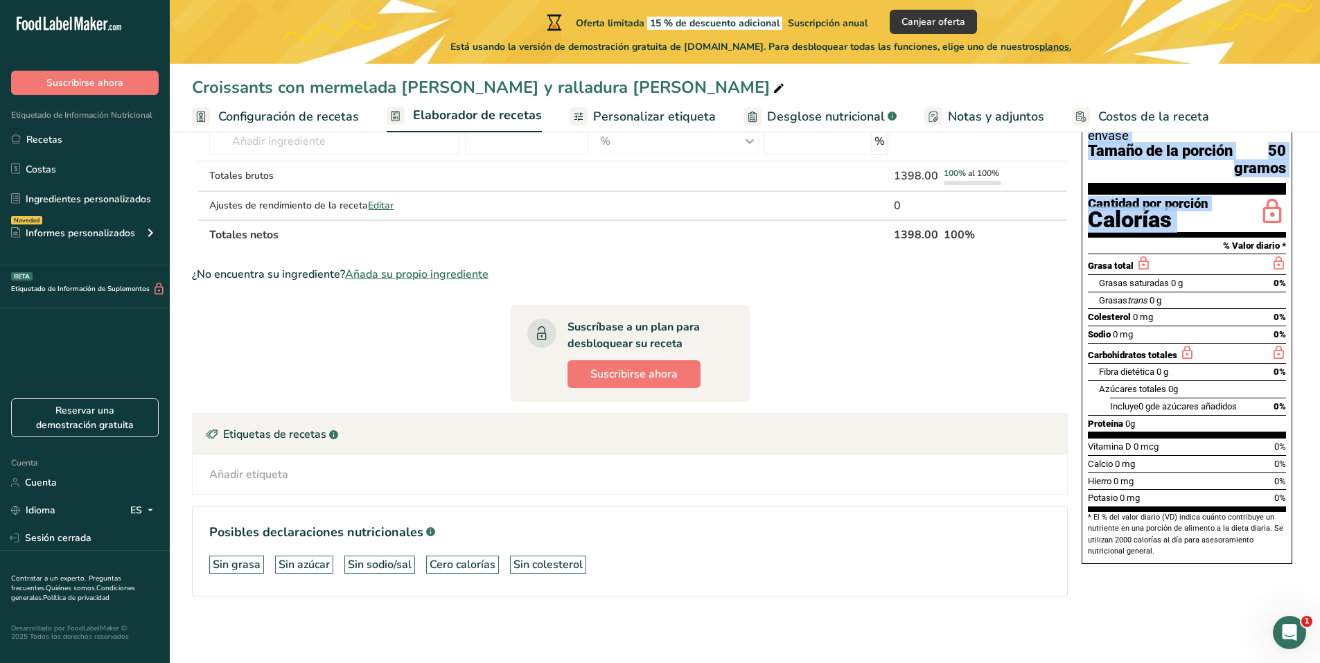
drag, startPoint x: 1088, startPoint y: 184, endPoint x: 1178, endPoint y: 604, distance: 428.8
click at [1178, 604] on div "Información nutricional Aproximadamente 1 porción por envase Tamaño de la porci…" at bounding box center [1187, 339] width 222 height 604
copy div "Información nutricional Aproximadamente 1 porción por envase Tamaño de la porci…"
click at [984, 368] on section "Ingrediente * Cantidad * Unidad * Desperdicio * .a-a{fill:#347362;}.b-a{fill:#f…" at bounding box center [630, 355] width 876 height 527
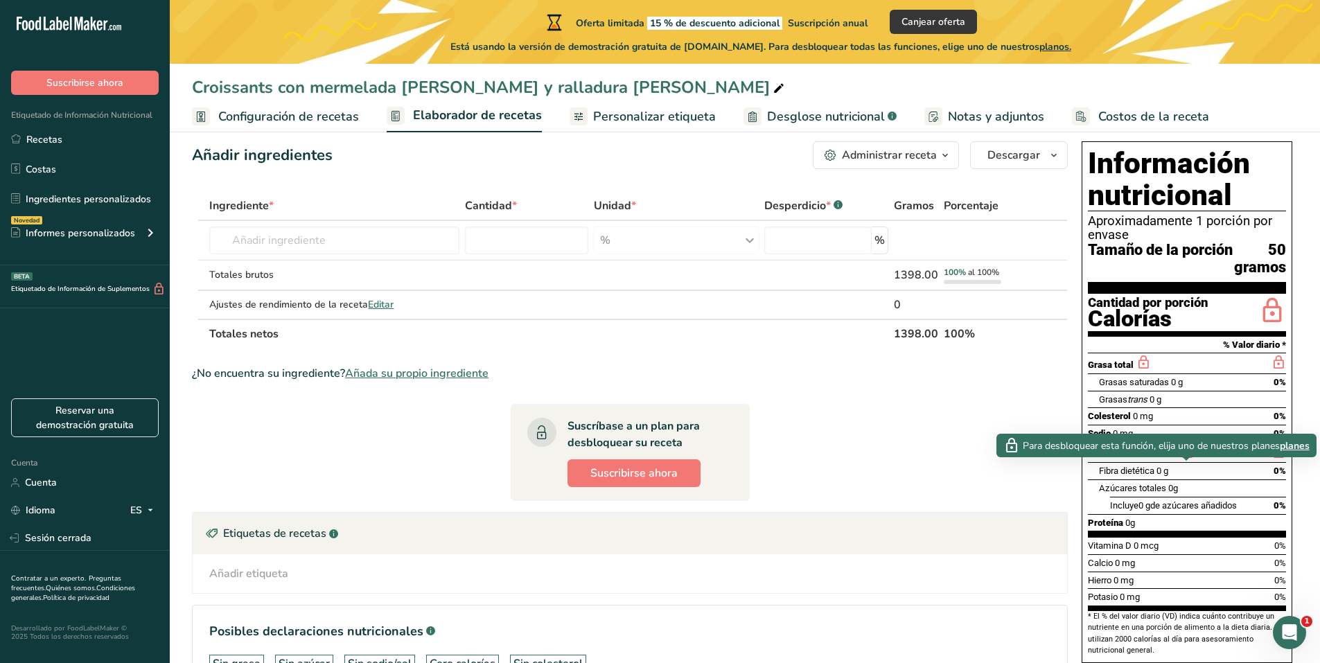
scroll to position [0, 0]
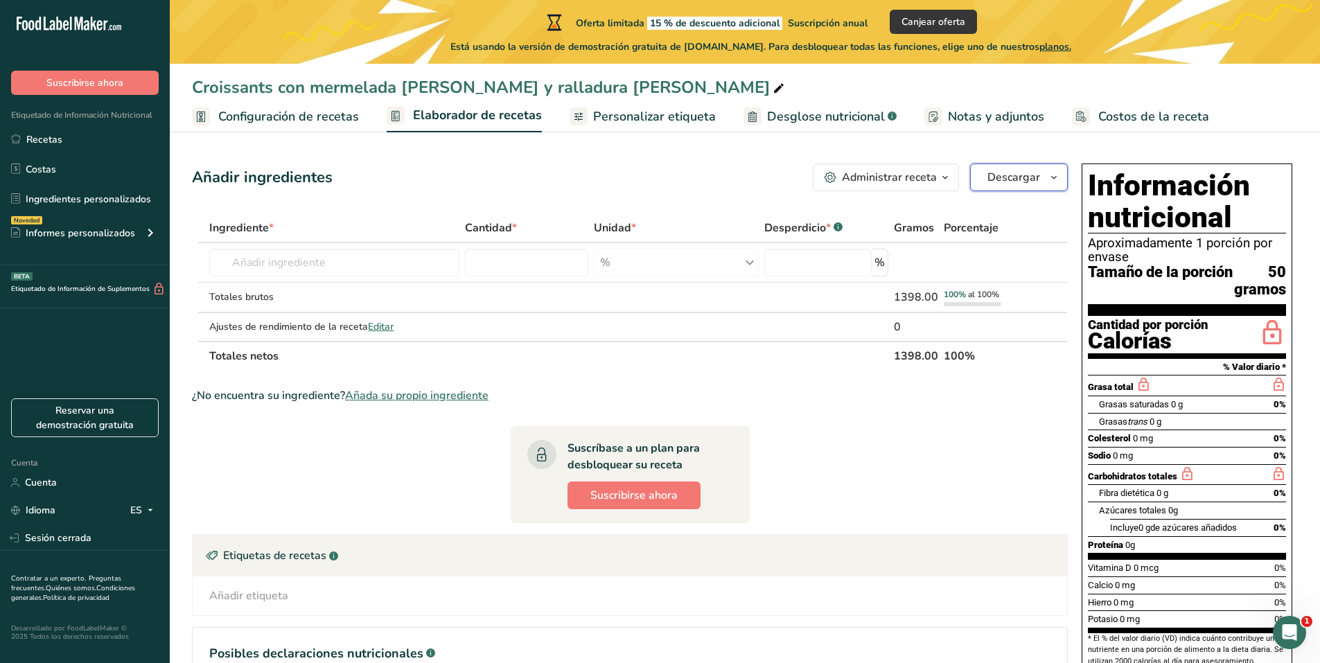
click at [1036, 182] on font "Descargar" at bounding box center [1013, 177] width 53 height 15
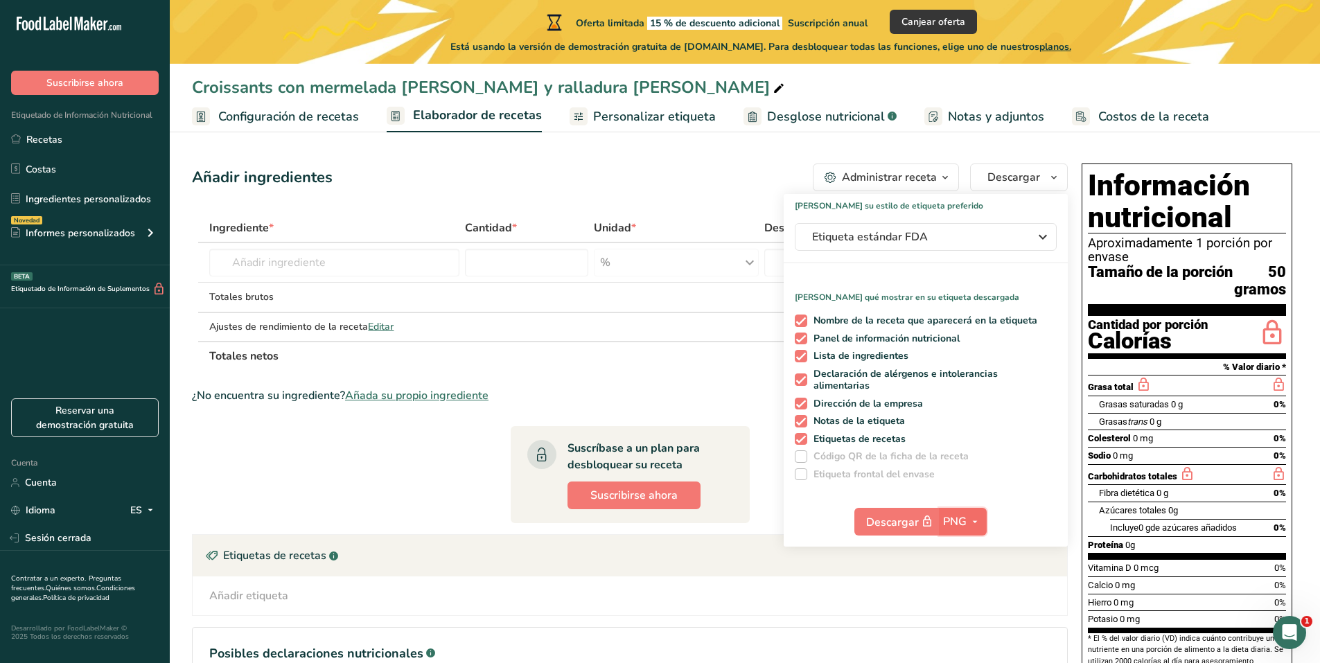
click at [966, 522] on font "PNG" at bounding box center [955, 521] width 24 height 15
click at [966, 552] on font "PNG" at bounding box center [963, 549] width 20 height 13
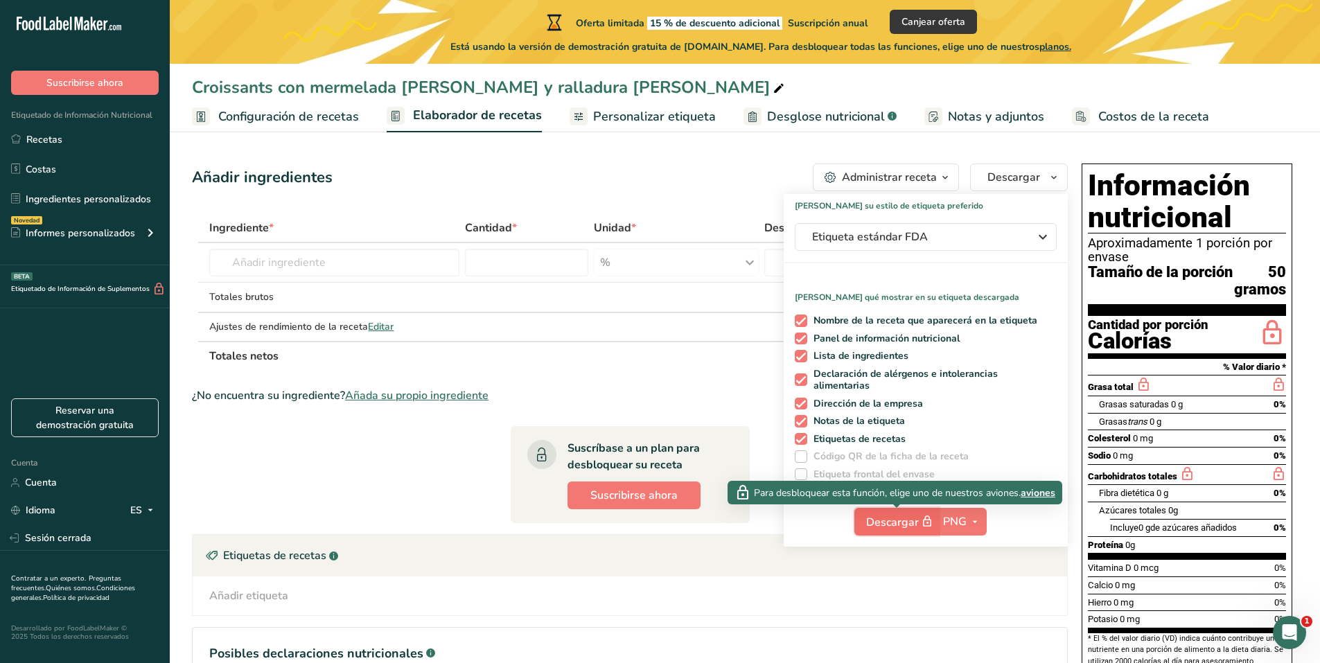
click at [907, 528] on font "Descargar" at bounding box center [892, 522] width 53 height 15
click at [904, 515] on font "Descargar" at bounding box center [892, 522] width 53 height 15
click at [929, 517] on icon "button" at bounding box center [927, 521] width 12 height 19
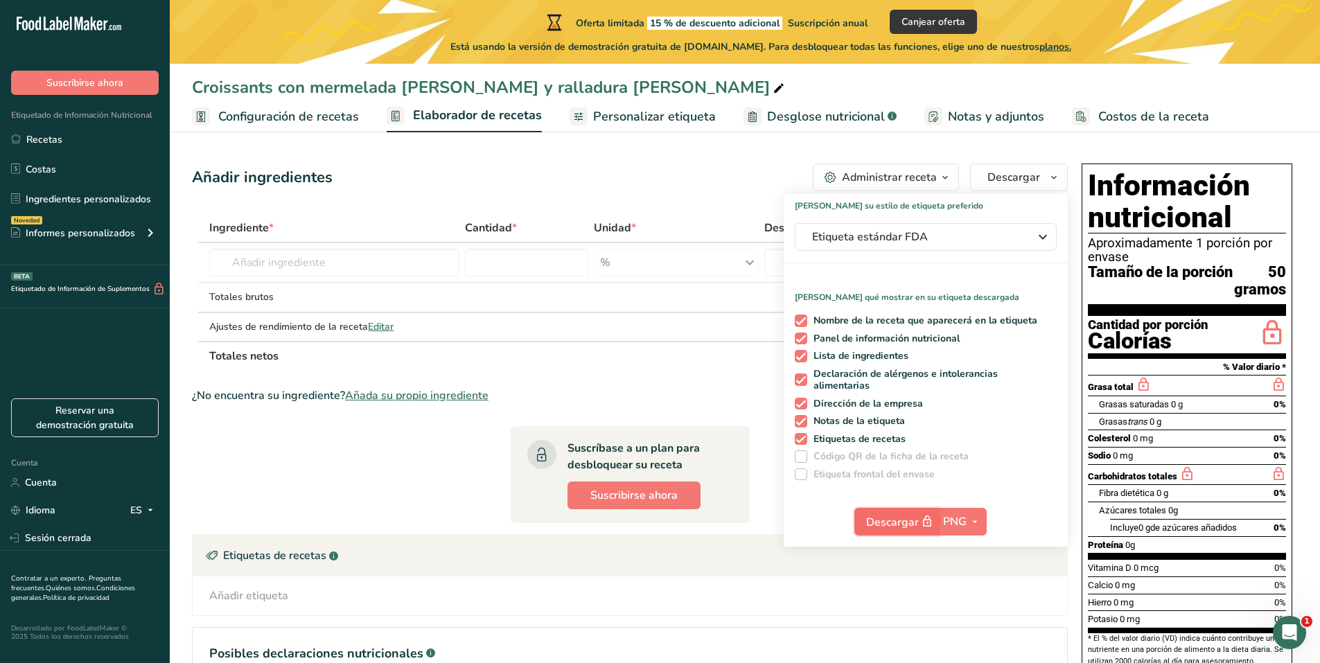
click at [880, 521] on font "Descargar" at bounding box center [892, 522] width 53 height 15
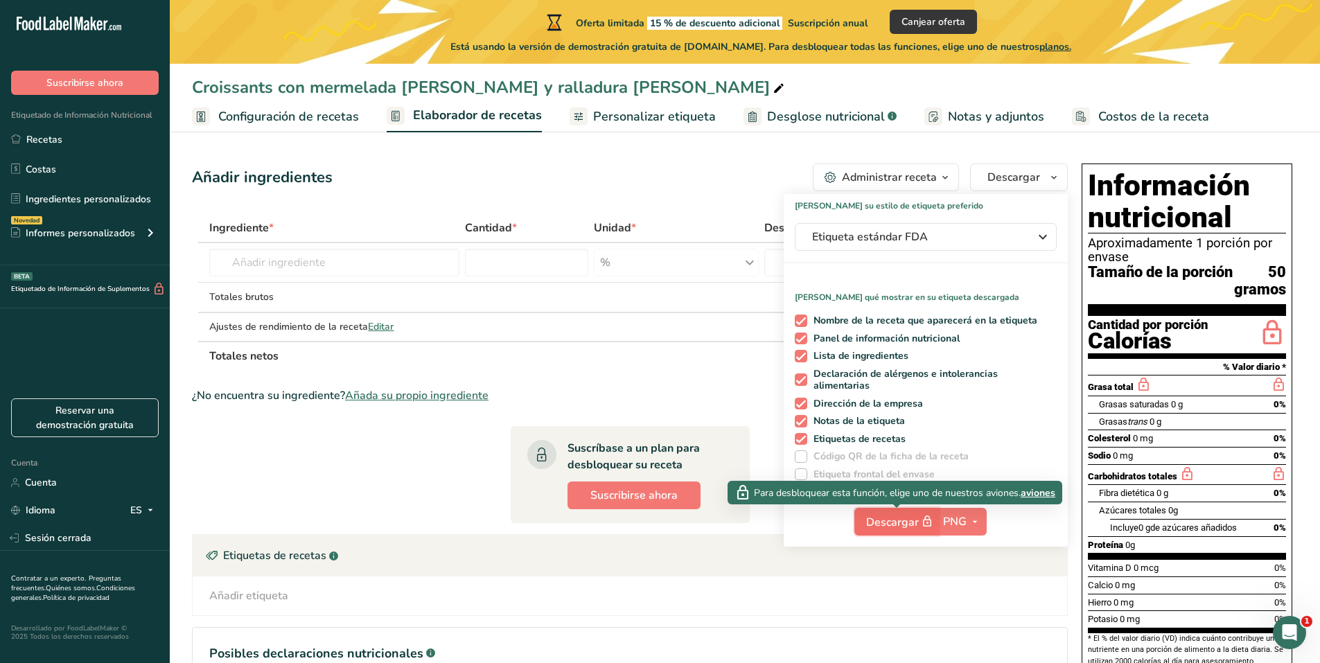
click at [882, 521] on font "Descargar" at bounding box center [892, 522] width 53 height 15
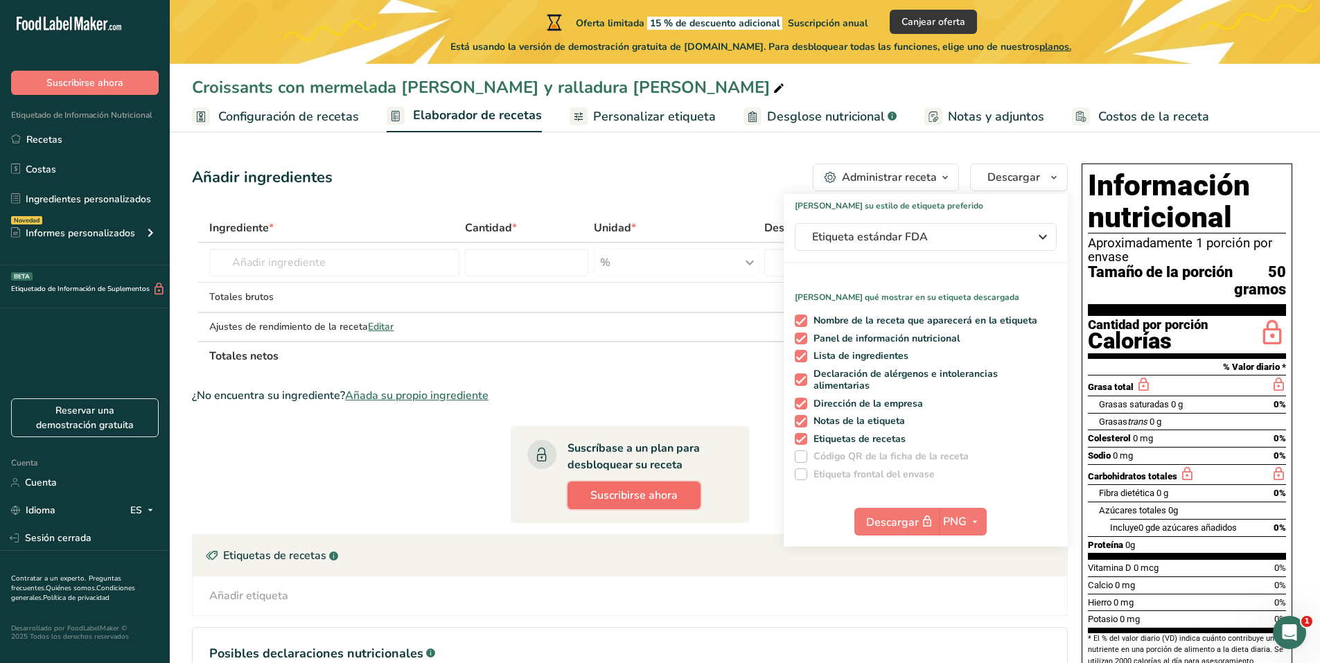
click at [646, 498] on font "Suscribirse ahora" at bounding box center [633, 495] width 87 height 15
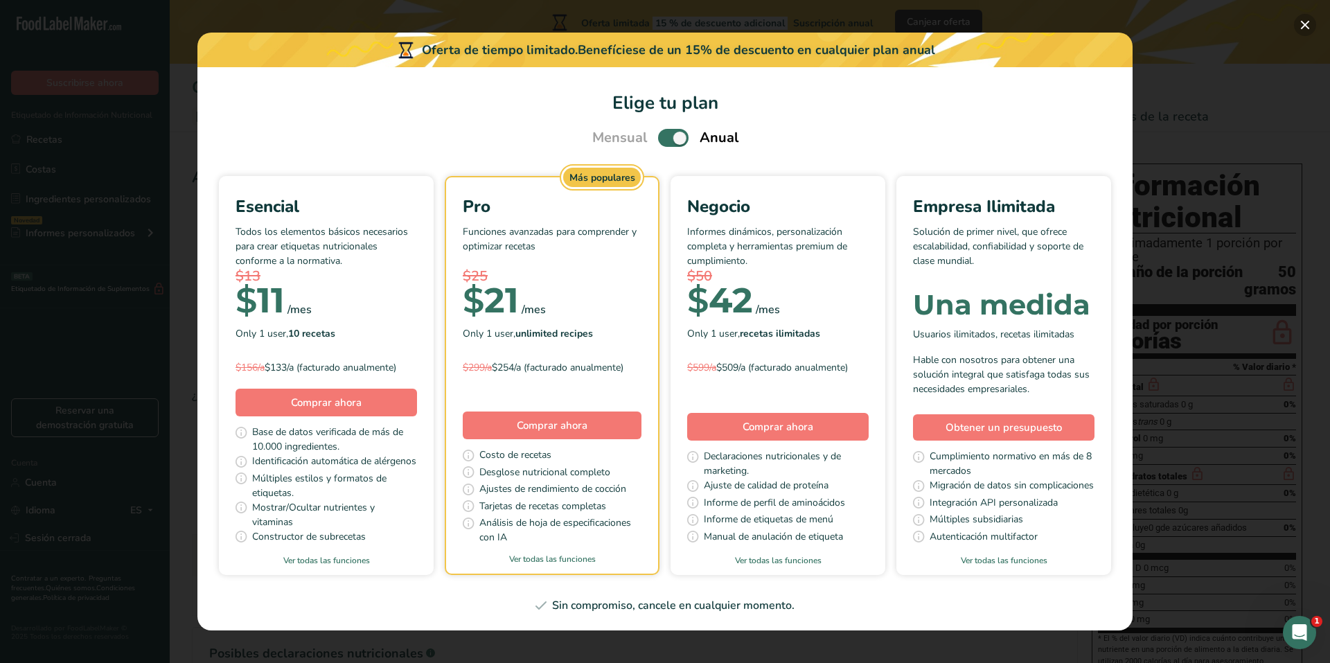
click at [1308, 26] on button "Elige tu plan de precios modal" at bounding box center [1305, 25] width 22 height 22
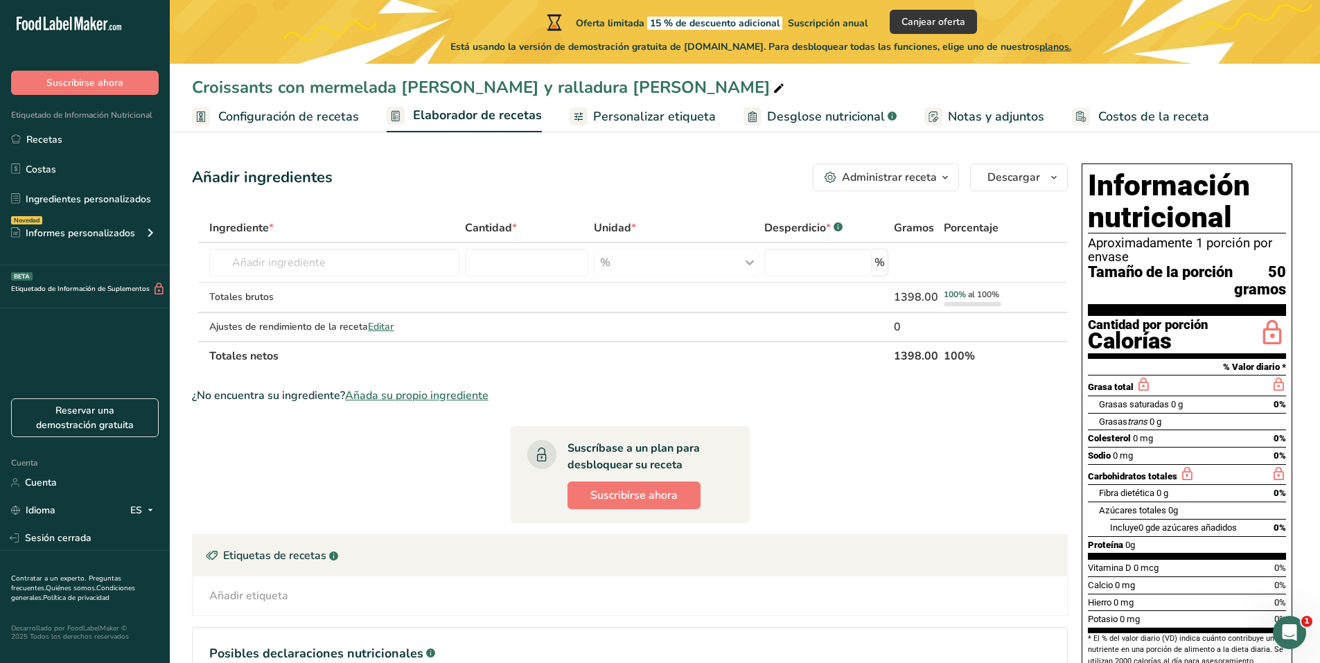
click at [648, 116] on font "Personalizar etiqueta" at bounding box center [654, 116] width 123 height 17
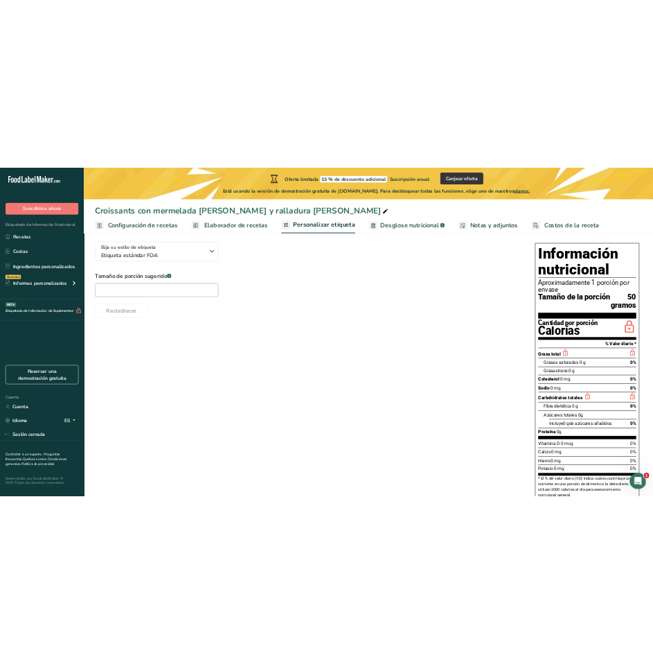
scroll to position [164, 0]
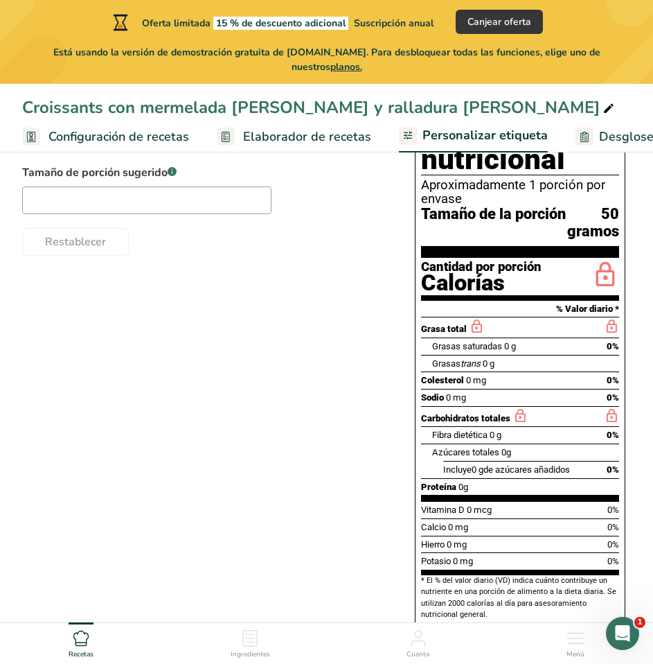
drag, startPoint x: 349, startPoint y: 264, endPoint x: 356, endPoint y: 295, distance: 31.9
click at [349, 266] on div "Elija su estilo de etiqueta Etiqueta estándar FDA EE. UU. (FDA) Etiqueta estánd…" at bounding box center [326, 365] width 609 height 549
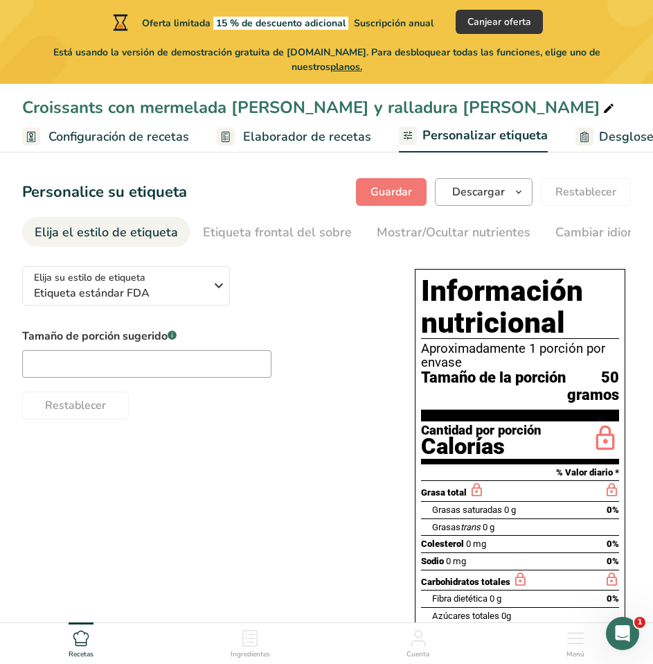
drag, startPoint x: 466, startPoint y: 168, endPoint x: 475, endPoint y: 184, distance: 18.3
click at [467, 168] on section "Personalice su etiqueta Guardar Descargar Elija qué mostrar en su etiqueta desc…" at bounding box center [326, 491] width 653 height 671
click at [477, 187] on font "Descargar" at bounding box center [478, 191] width 53 height 15
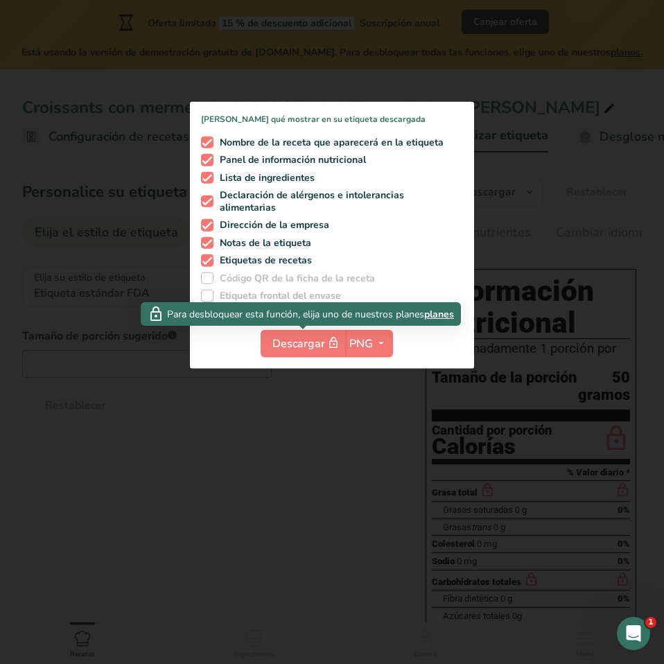
click at [281, 328] on div "Descargar PNG PNG BMP SVG PDF TXT" at bounding box center [332, 346] width 284 height 44
click at [292, 349] on font "Descargar" at bounding box center [298, 343] width 53 height 15
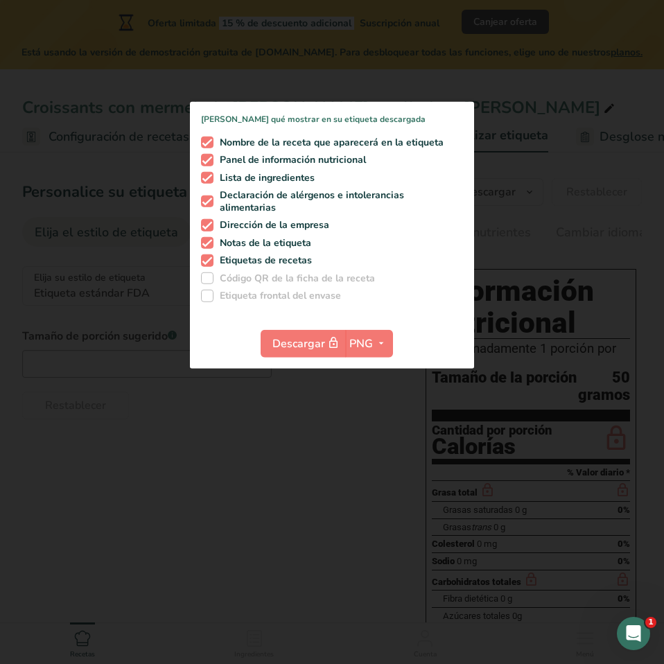
click at [399, 476] on div at bounding box center [332, 332] width 664 height 664
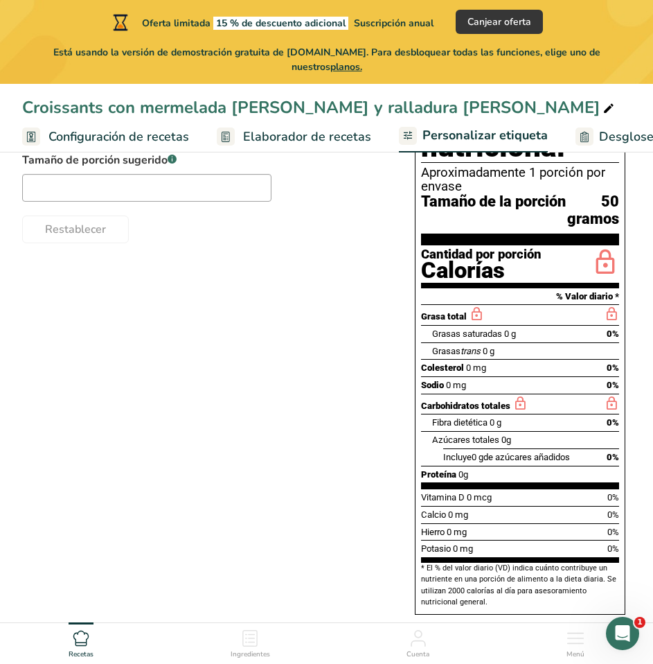
scroll to position [225, 0]
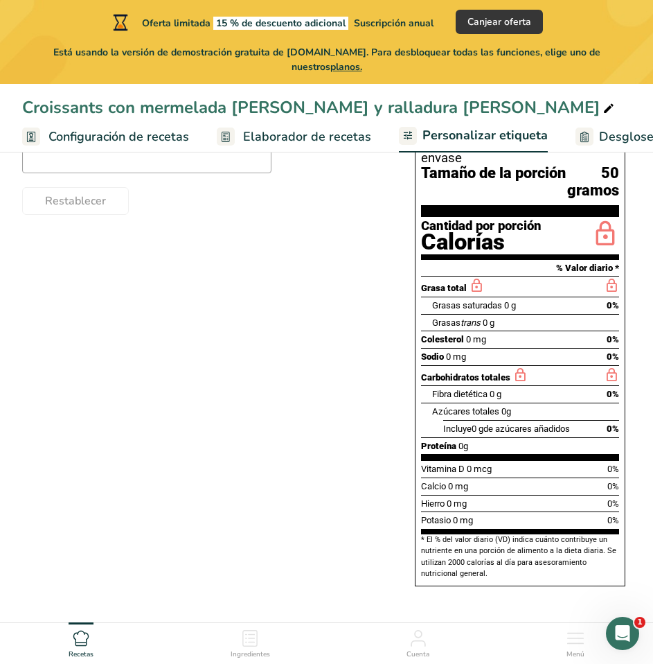
drag, startPoint x: 421, startPoint y: 282, endPoint x: 592, endPoint y: 579, distance: 342.4
click at [592, 579] on div "Información nutricional Aproximadamente 1 porción por envase Tamaño de la porci…" at bounding box center [520, 325] width 211 height 522
click at [516, 178] on span "Tamaño de la porción" at bounding box center [493, 182] width 145 height 34
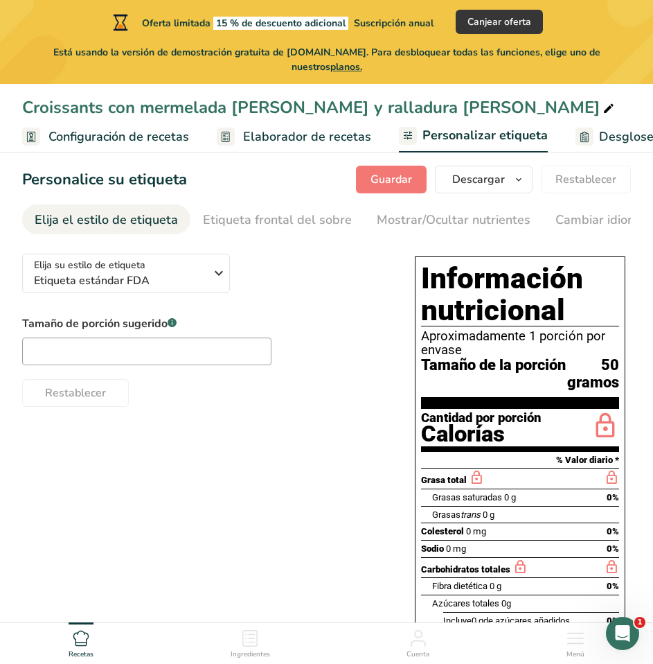
scroll to position [0, 0]
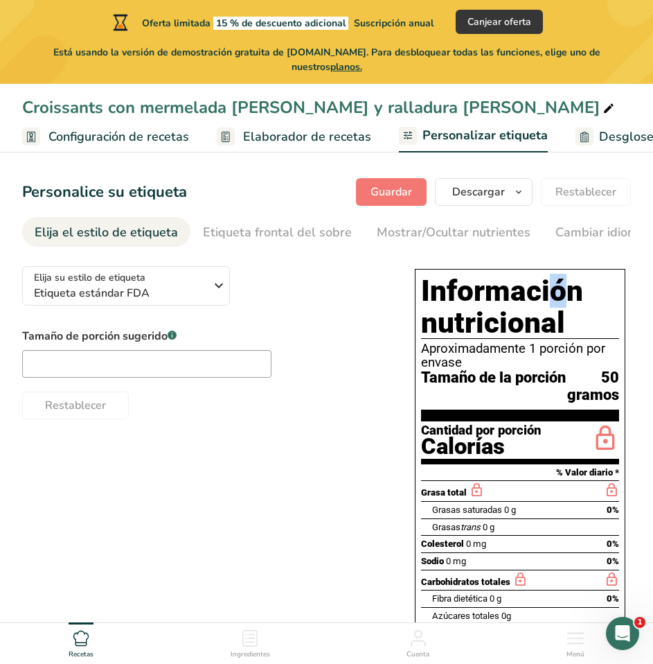
drag, startPoint x: 412, startPoint y: 270, endPoint x: 438, endPoint y: 282, distance: 28.8
click at [438, 282] on div "Información nutricional Aproximadamente 1 porción por envase Tamaño de la porci…" at bounding box center [521, 529] width 222 height 533
click at [362, 275] on div "Elija su estilo de etiqueta Etiqueta estándar FDA EE. UU. (FDA) Etiqueta estánd…" at bounding box center [204, 337] width 365 height 164
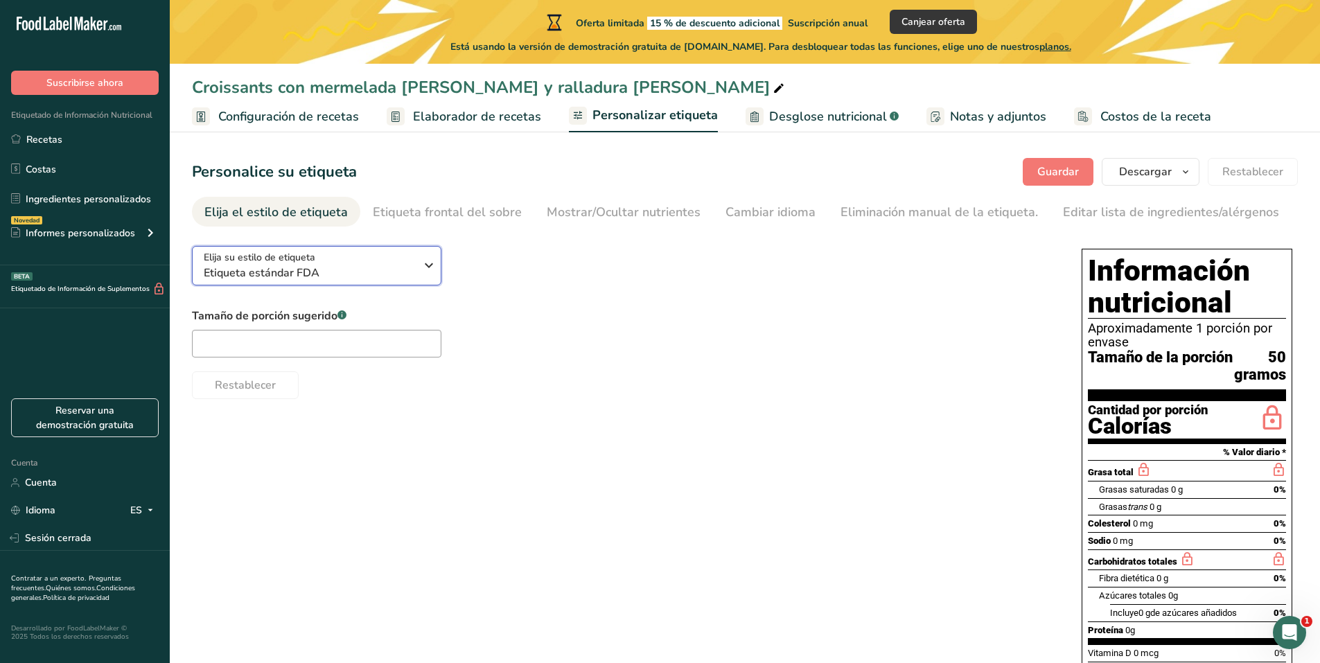
click at [423, 262] on icon "button" at bounding box center [429, 265] width 17 height 25
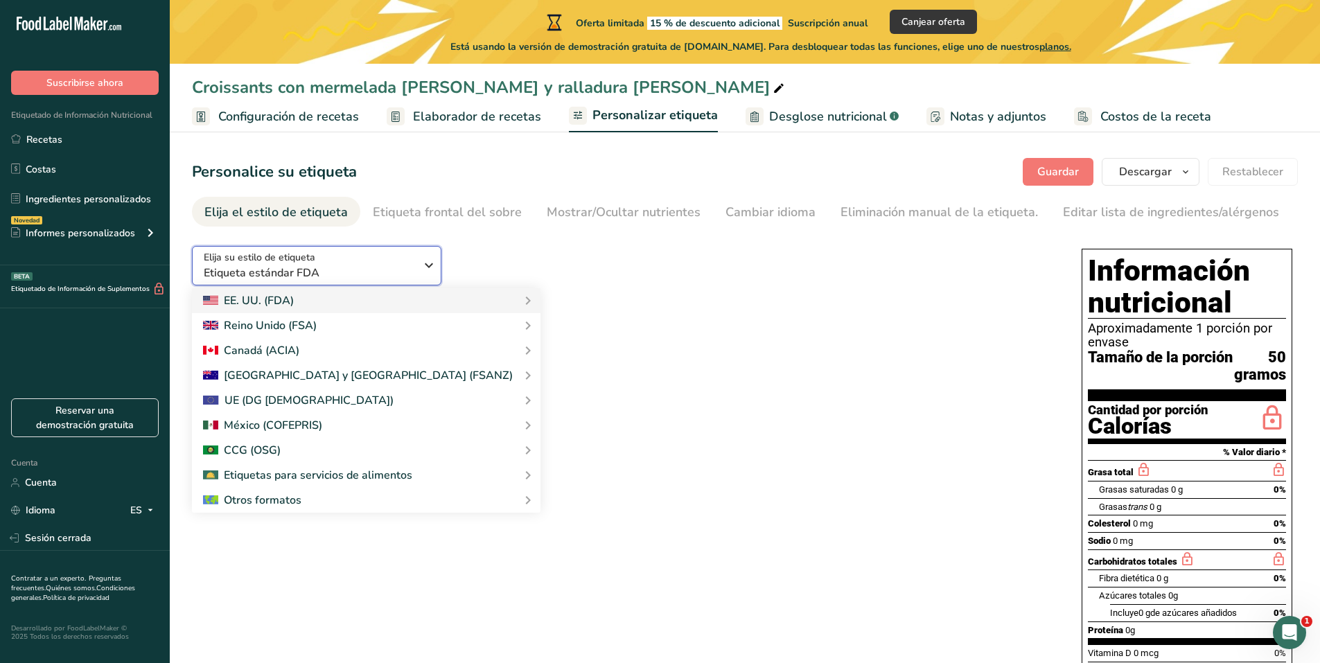
click at [426, 263] on icon "button" at bounding box center [429, 265] width 17 height 25
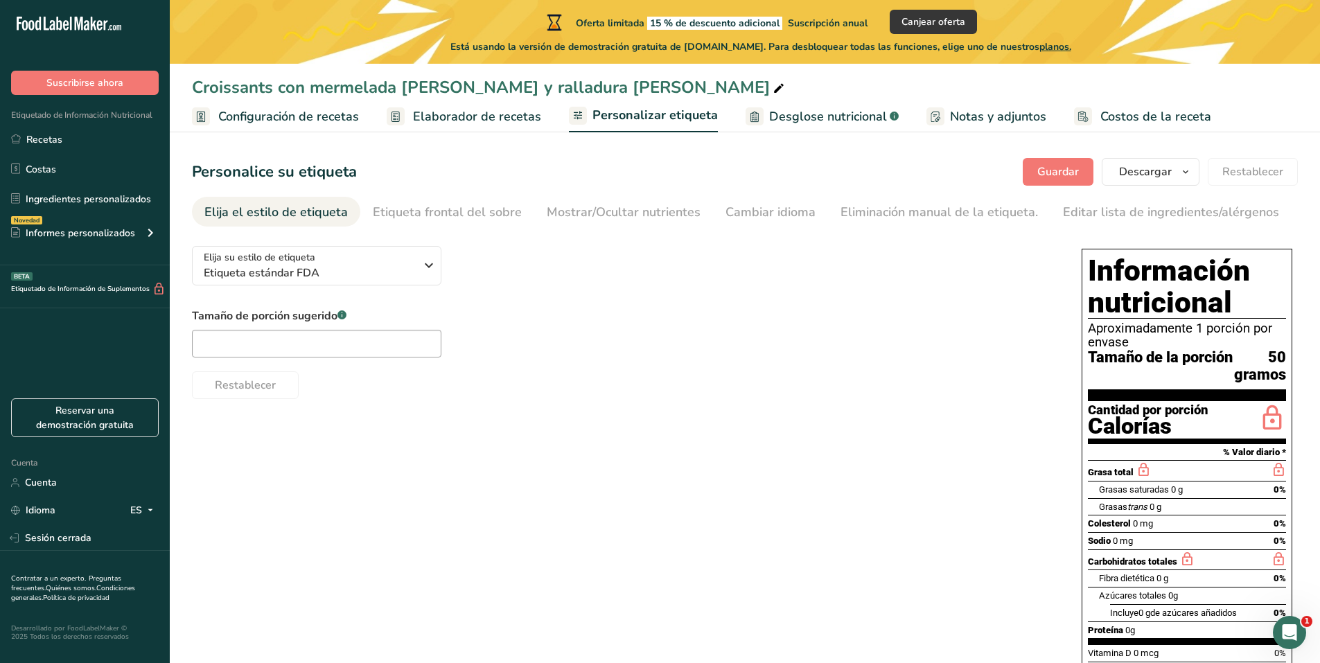
click at [311, 109] on font "Configuración de recetas" at bounding box center [288, 116] width 141 height 17
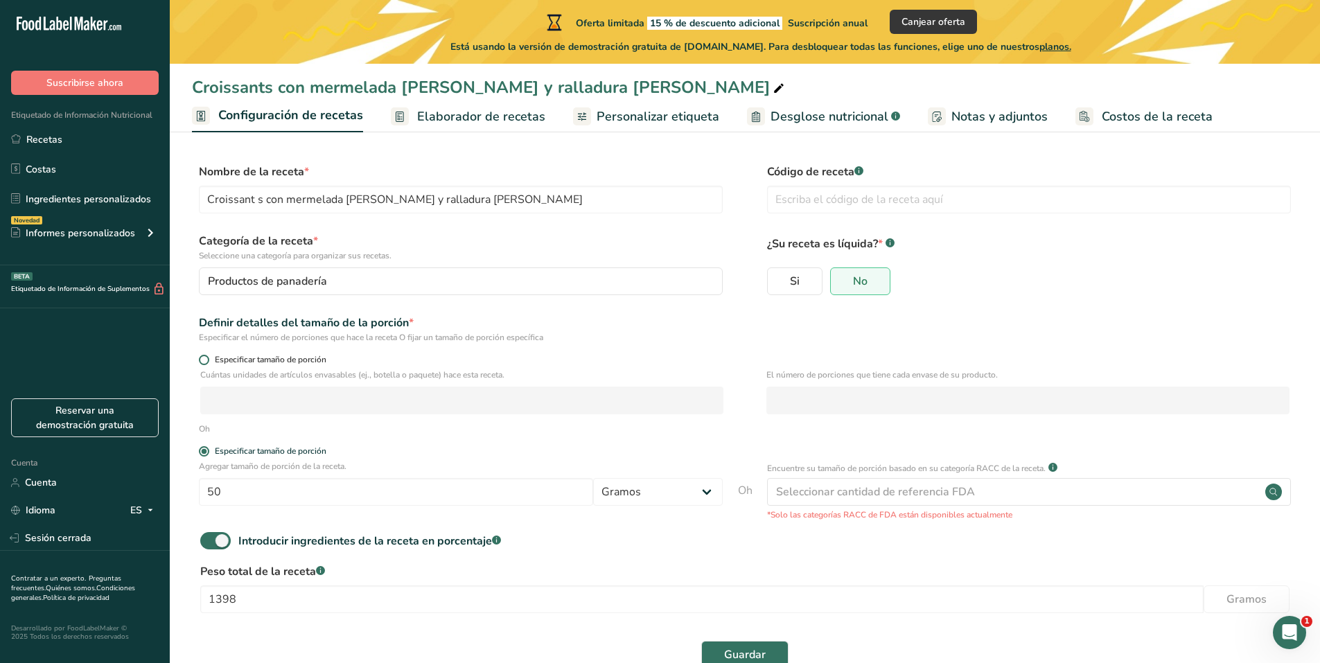
click at [216, 354] on font "Especificar tamaño de porción" at bounding box center [271, 359] width 112 height 11
click at [208, 355] on input "Especificar tamaño de porción" at bounding box center [203, 359] width 9 height 9
radio input "true"
radio input "false"
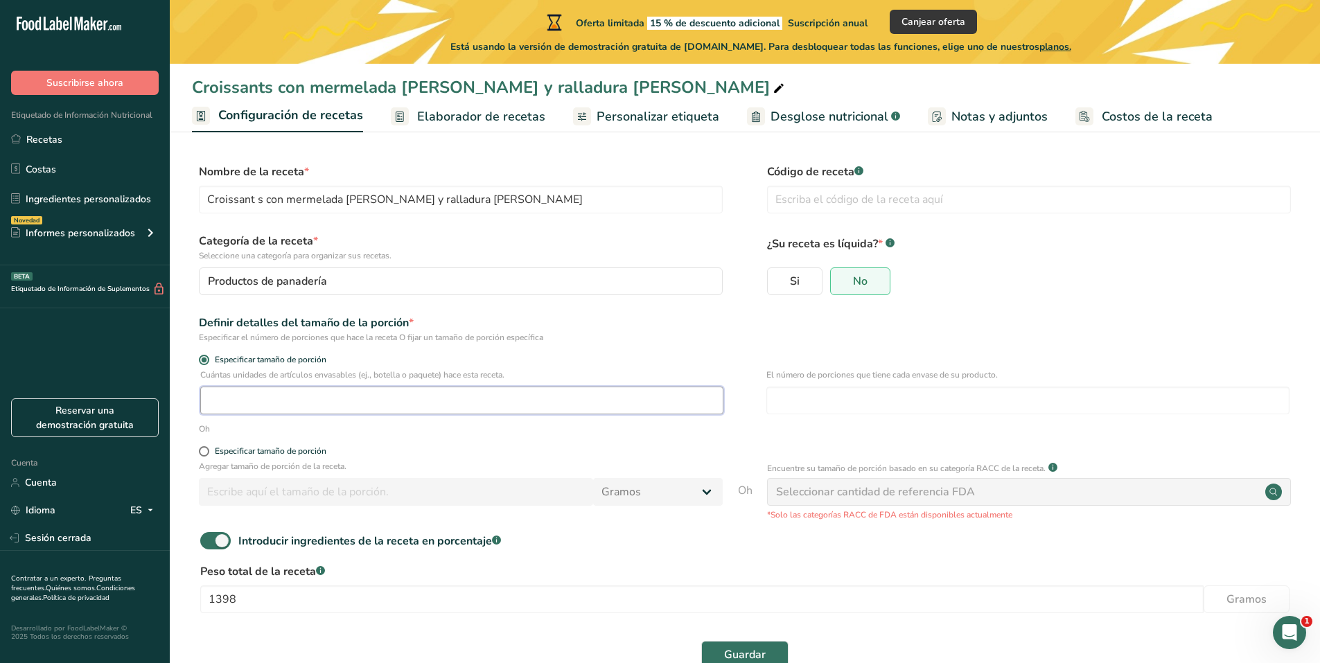
click at [382, 407] on input "number" at bounding box center [461, 401] width 523 height 28
type input "110"
click at [917, 403] on input "number" at bounding box center [1027, 401] width 523 height 28
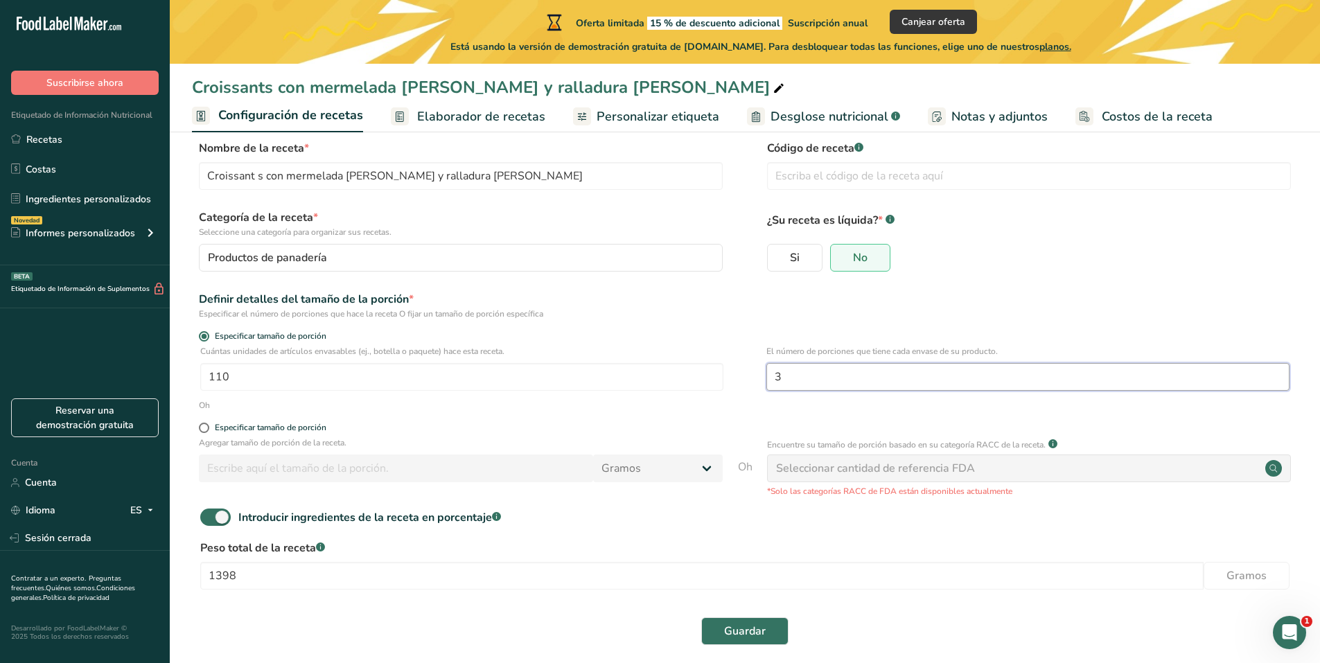
scroll to position [36, 0]
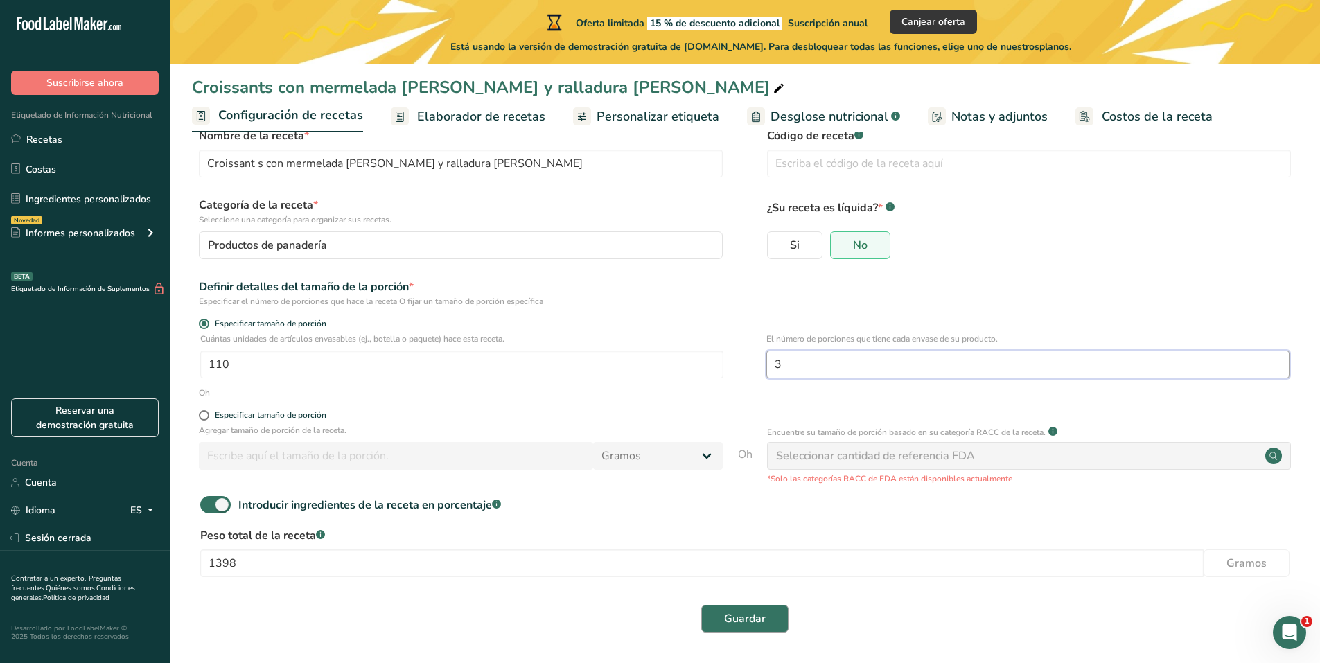
type input "3"
click at [755, 617] on font "Guardar" at bounding box center [745, 618] width 42 height 15
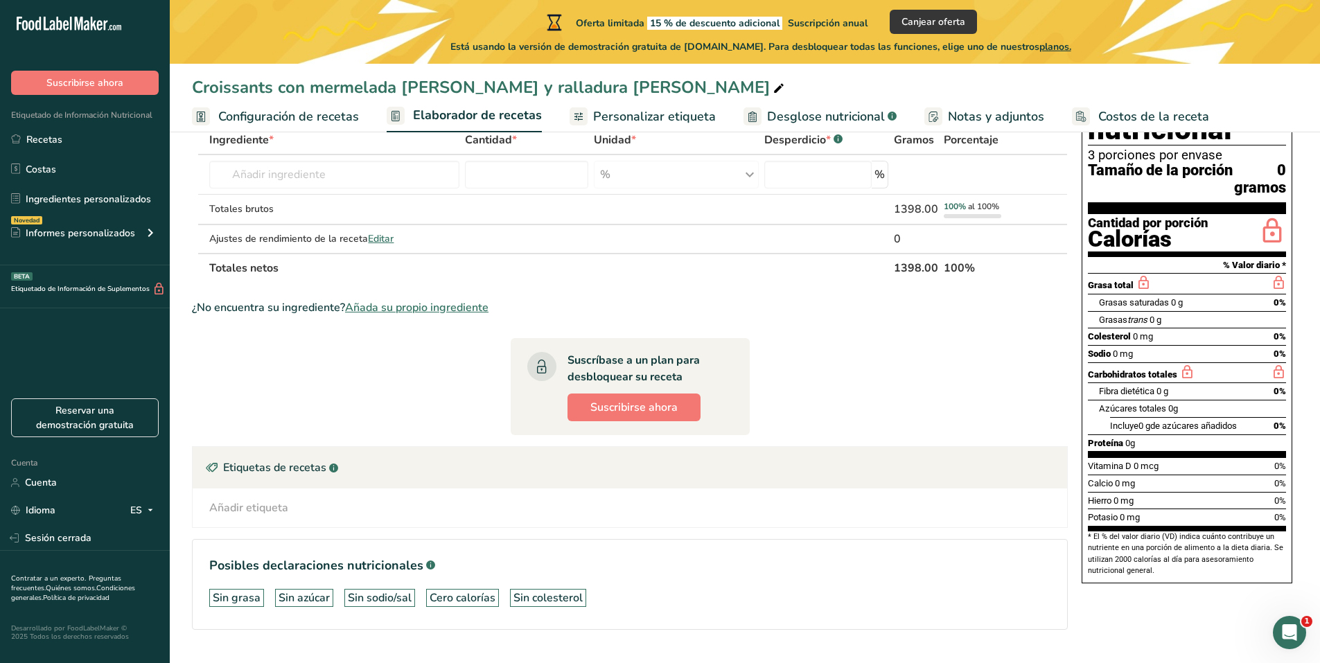
scroll to position [121, 0]
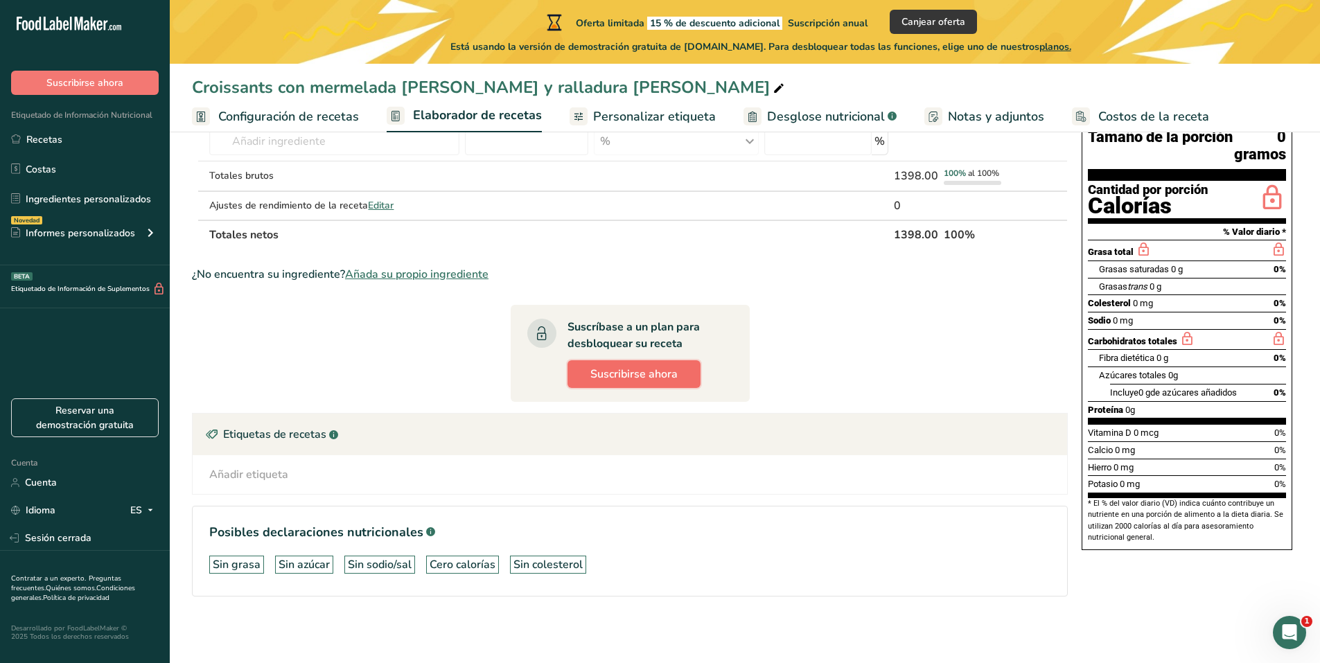
click at [671, 379] on font "Suscribirse ahora" at bounding box center [633, 374] width 87 height 15
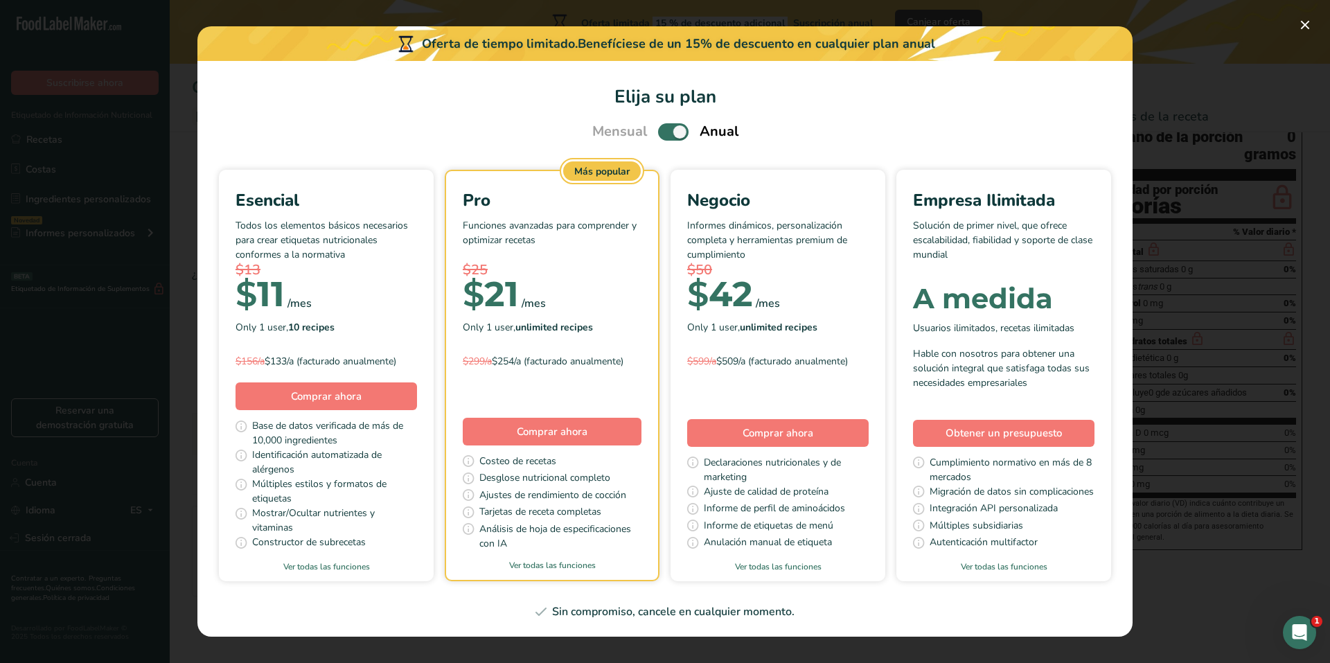
click at [285, 313] on div "Esencial Todos los elementos básicos necesarios para crear etiquetas nutriciona…" at bounding box center [327, 280] width 182 height 184
click at [299, 387] on button "Comprar ahora" at bounding box center [327, 396] width 182 height 28
